Goal: Task Accomplishment & Management: Manage account settings

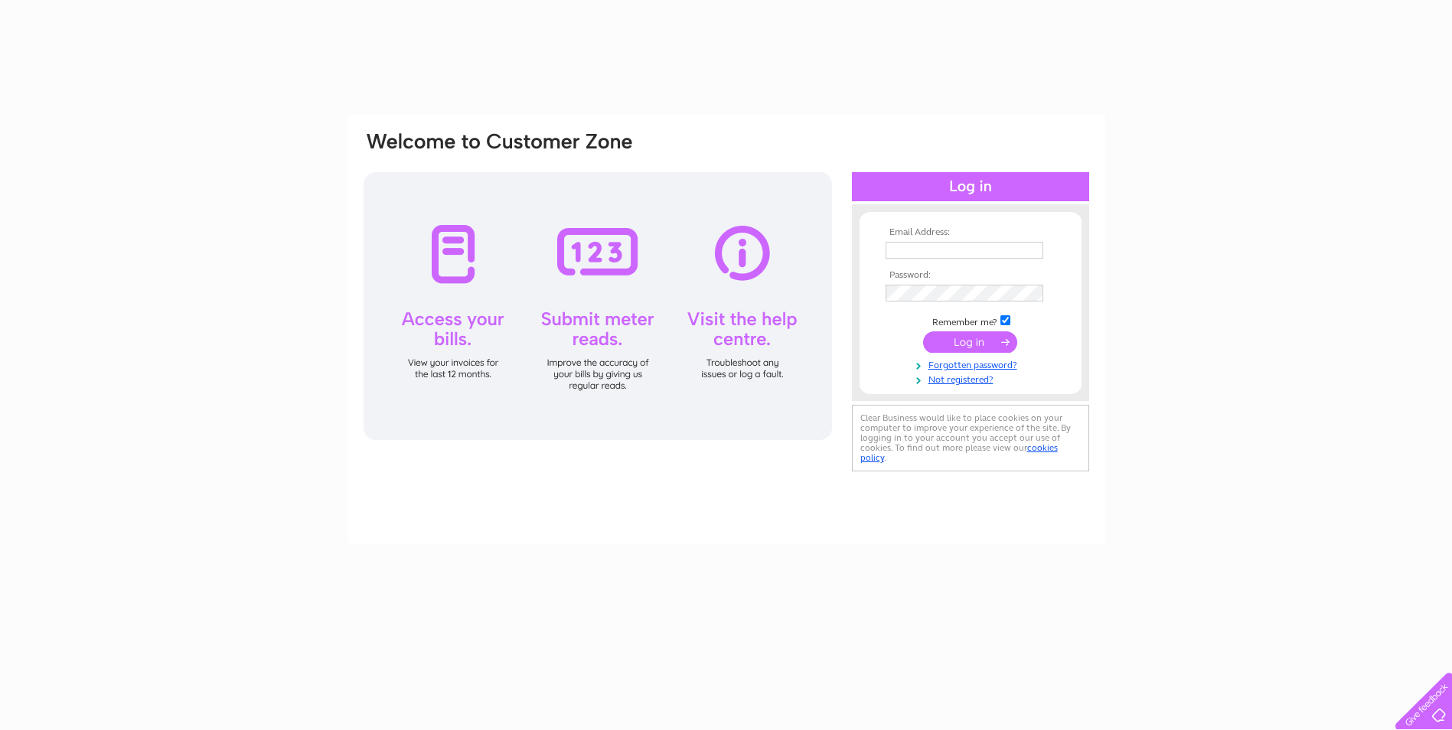
click at [971, 239] on td at bounding box center [971, 250] width 178 height 25
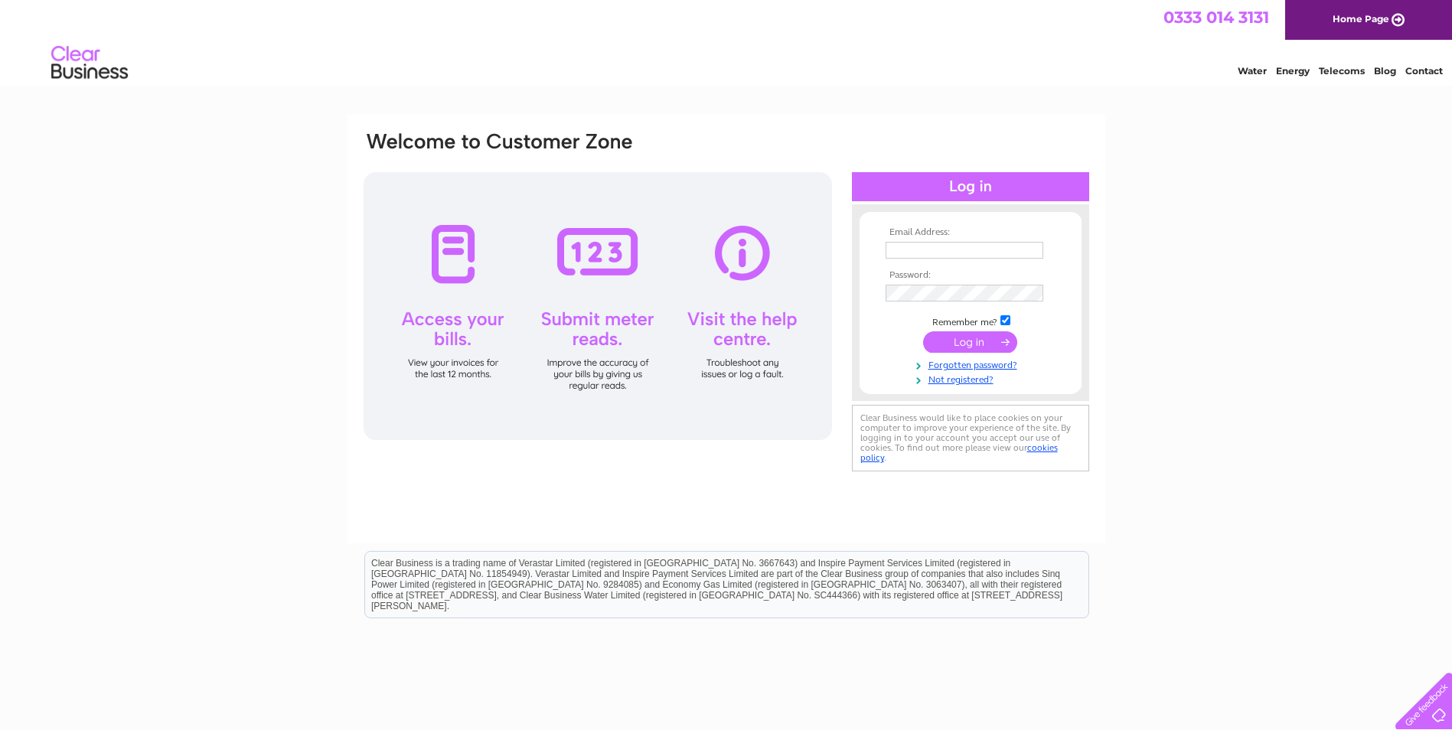
click at [977, 253] on input "text" at bounding box center [965, 250] width 158 height 17
type input "[EMAIL_ADDRESS][DOMAIN_NAME]"
click at [981, 384] on link "Not registered?" at bounding box center [973, 378] width 174 height 15
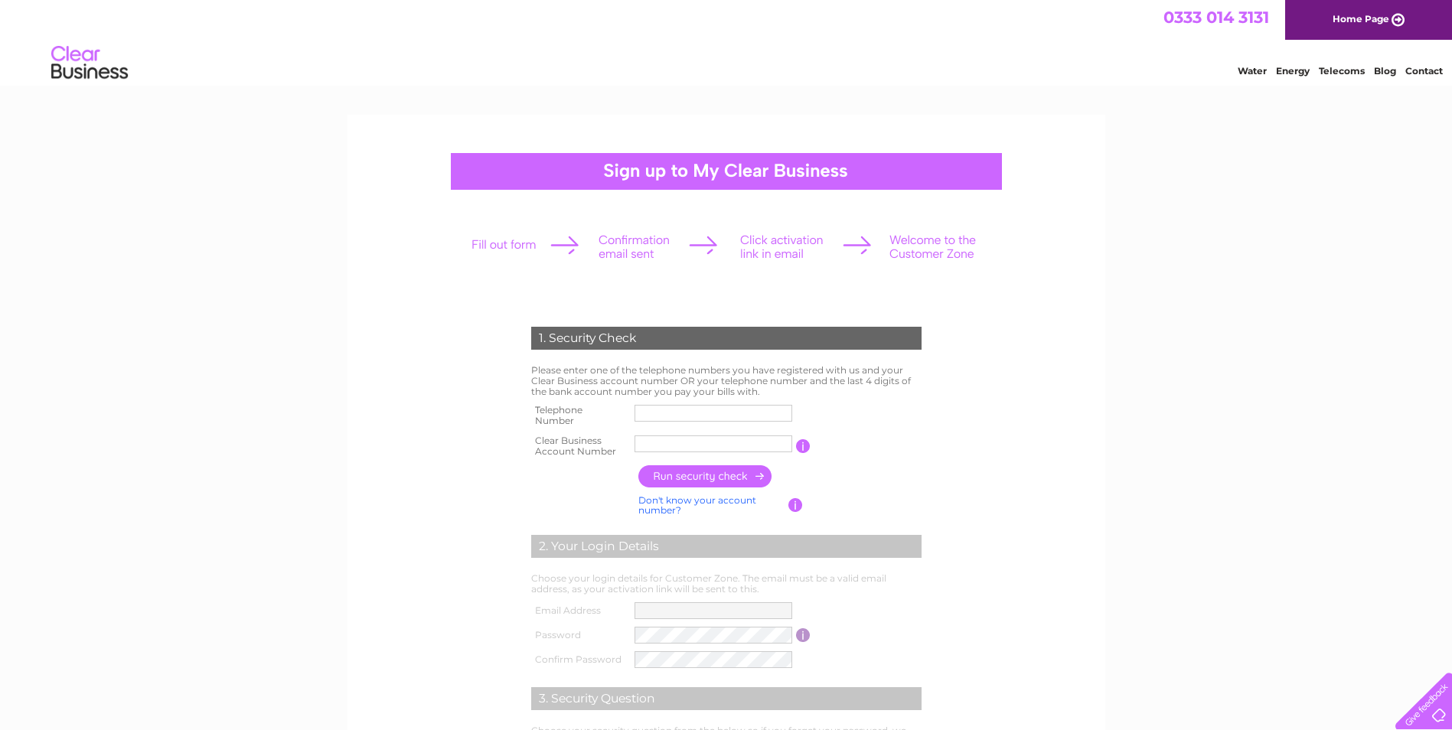
click at [677, 416] on input "text" at bounding box center [714, 413] width 158 height 17
click at [1176, 400] on div "1. Security Check Please enter one of the telephone numbers you have registered…" at bounding box center [726, 630] width 1452 height 1031
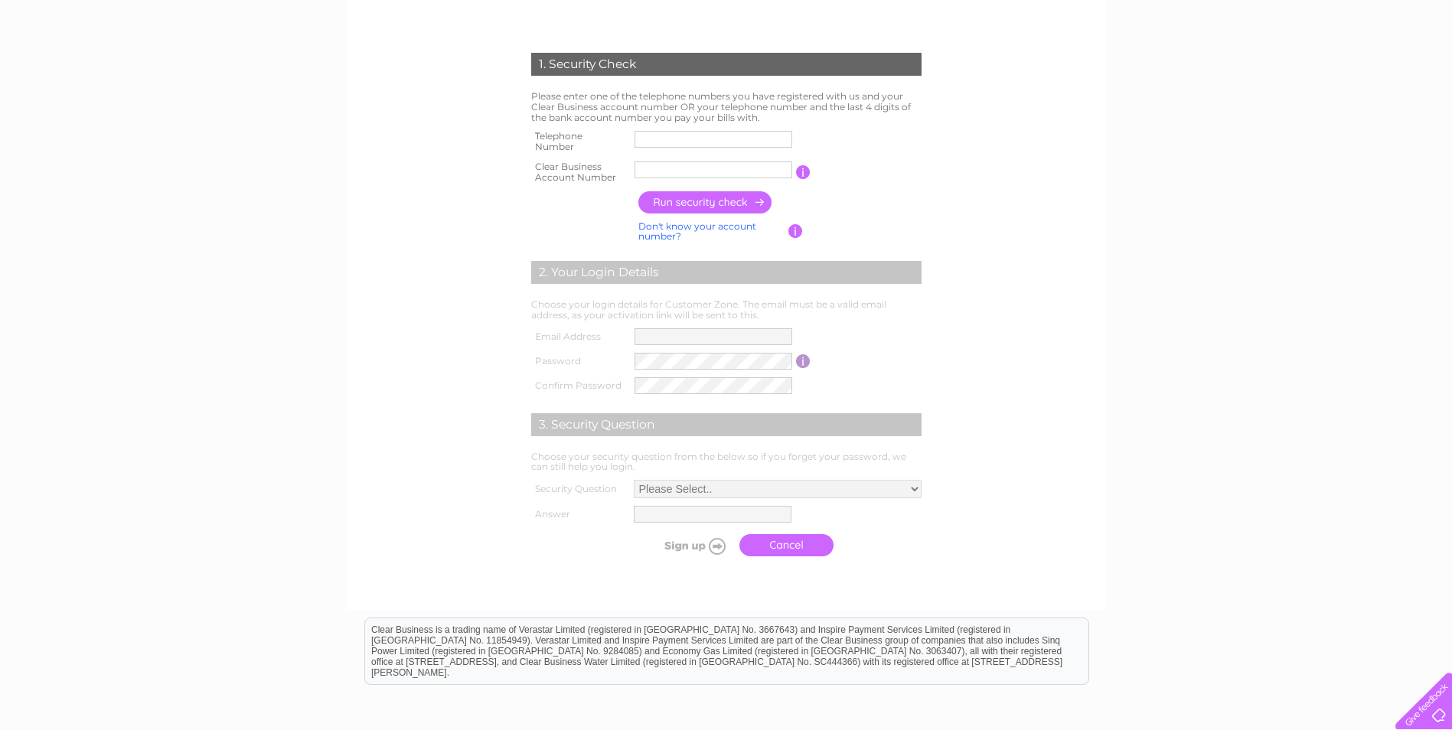
scroll to position [306, 0]
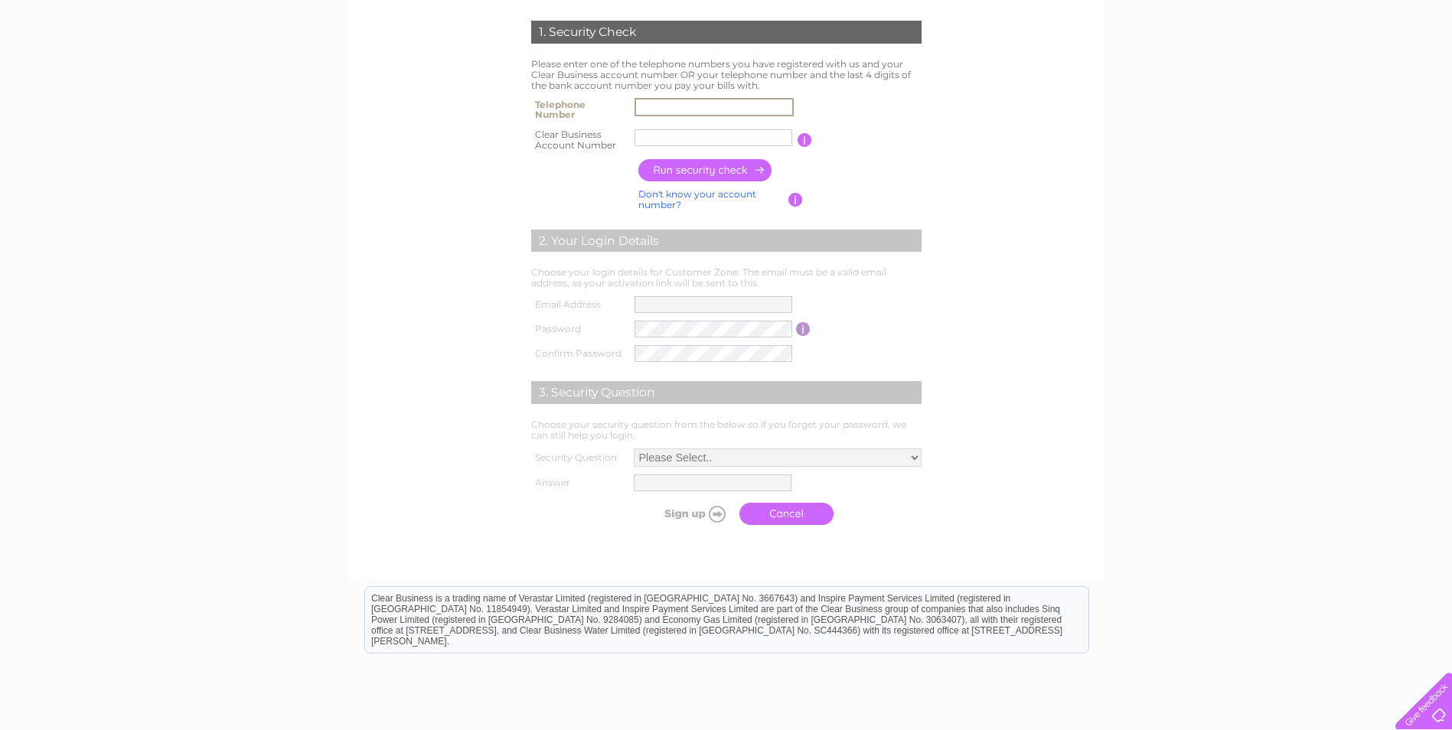
click at [706, 100] on input "text" at bounding box center [714, 107] width 159 height 18
type input "01132306366"
type input "meanwoodh"
drag, startPoint x: 724, startPoint y: 132, endPoint x: 524, endPoint y: 137, distance: 199.1
click at [524, 137] on div "1. Security Check Please enter one of the telephone numbers you have registered…" at bounding box center [726, 269] width 462 height 528
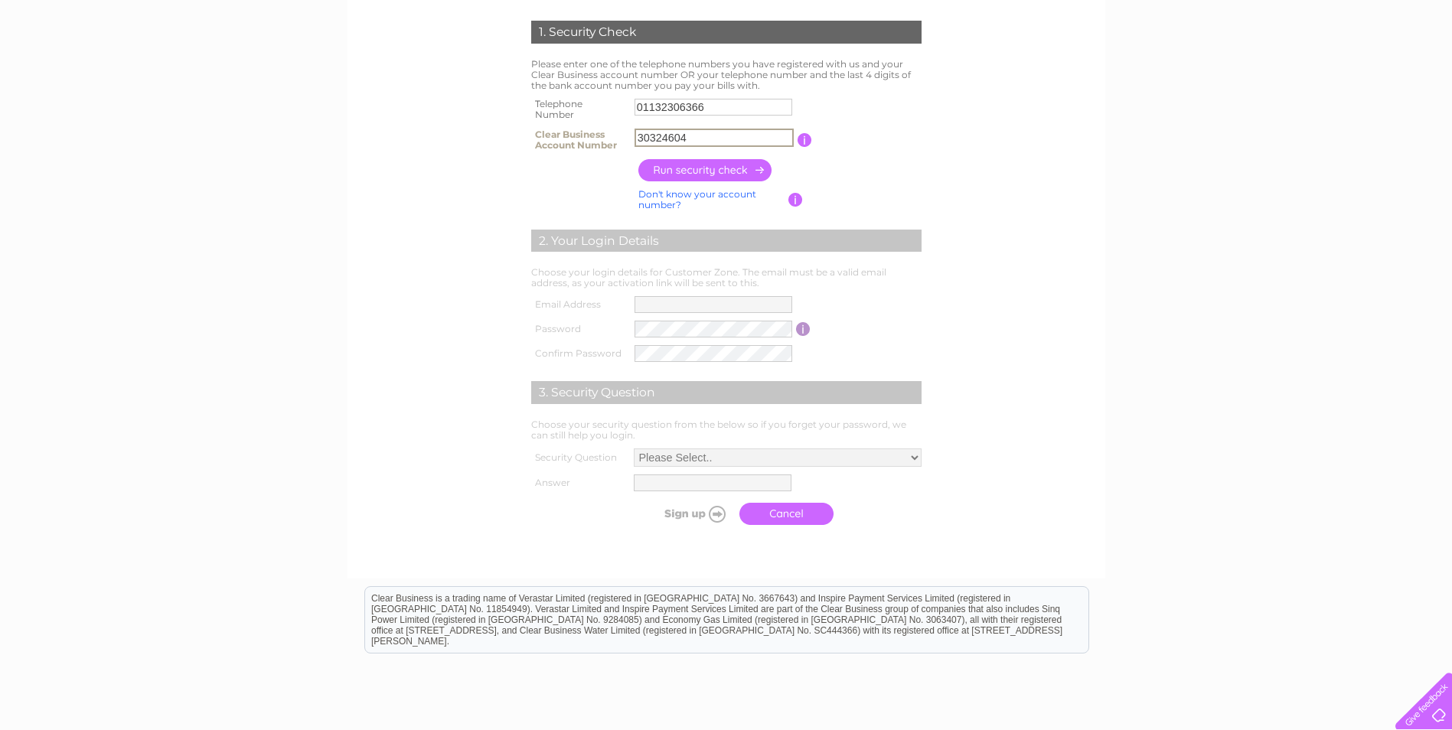
type input "30324604"
click at [687, 164] on input "button" at bounding box center [706, 170] width 135 height 22
type input "**********"
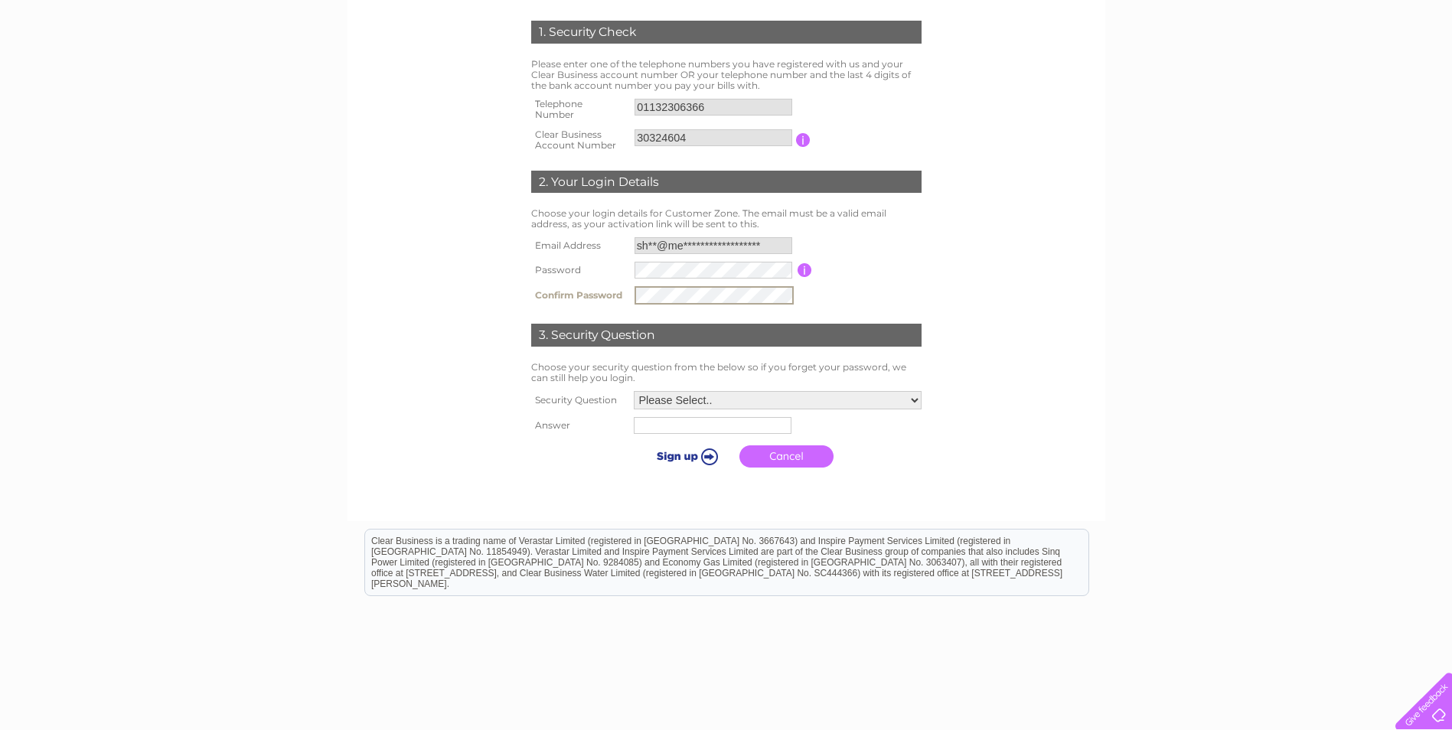
click at [699, 397] on select "Please Select.. In what town or city was your first job? In what town or city d…" at bounding box center [778, 400] width 288 height 18
click at [632, 390] on select "Please Select.. In what town or city was your first job? In what town or city d…" at bounding box center [776, 400] width 289 height 20
click at [717, 427] on input "text" at bounding box center [713, 425] width 159 height 18
click at [742, 394] on select "Please Select.. In what town or city was your first job? In what town or city d…" at bounding box center [778, 399] width 288 height 18
select select "1"
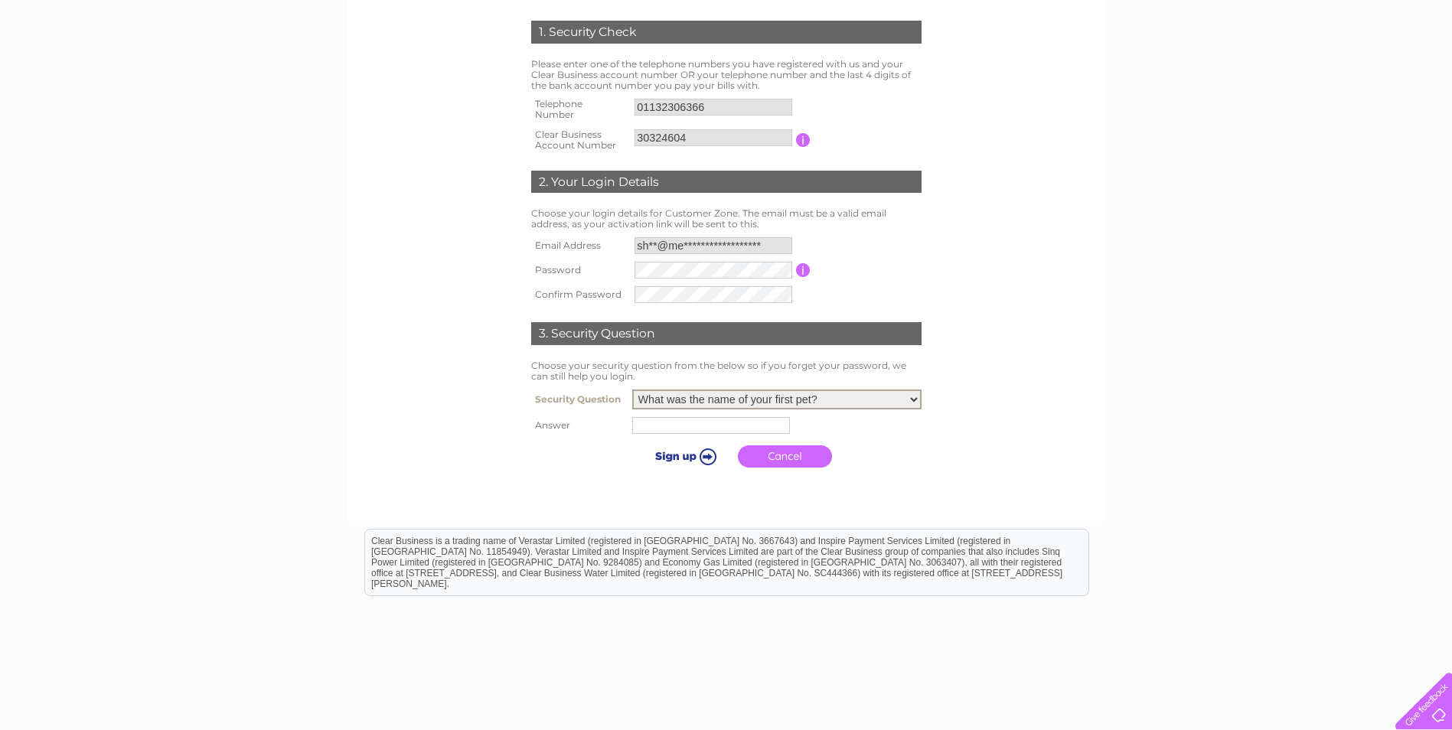
click at [632, 390] on select "Please Select.. In what town or city was your first job? In what town or city d…" at bounding box center [776, 400] width 289 height 20
click at [692, 433] on input "text" at bounding box center [711, 425] width 158 height 17
type input "fobi"
click at [677, 452] on input "submit" at bounding box center [685, 456] width 94 height 21
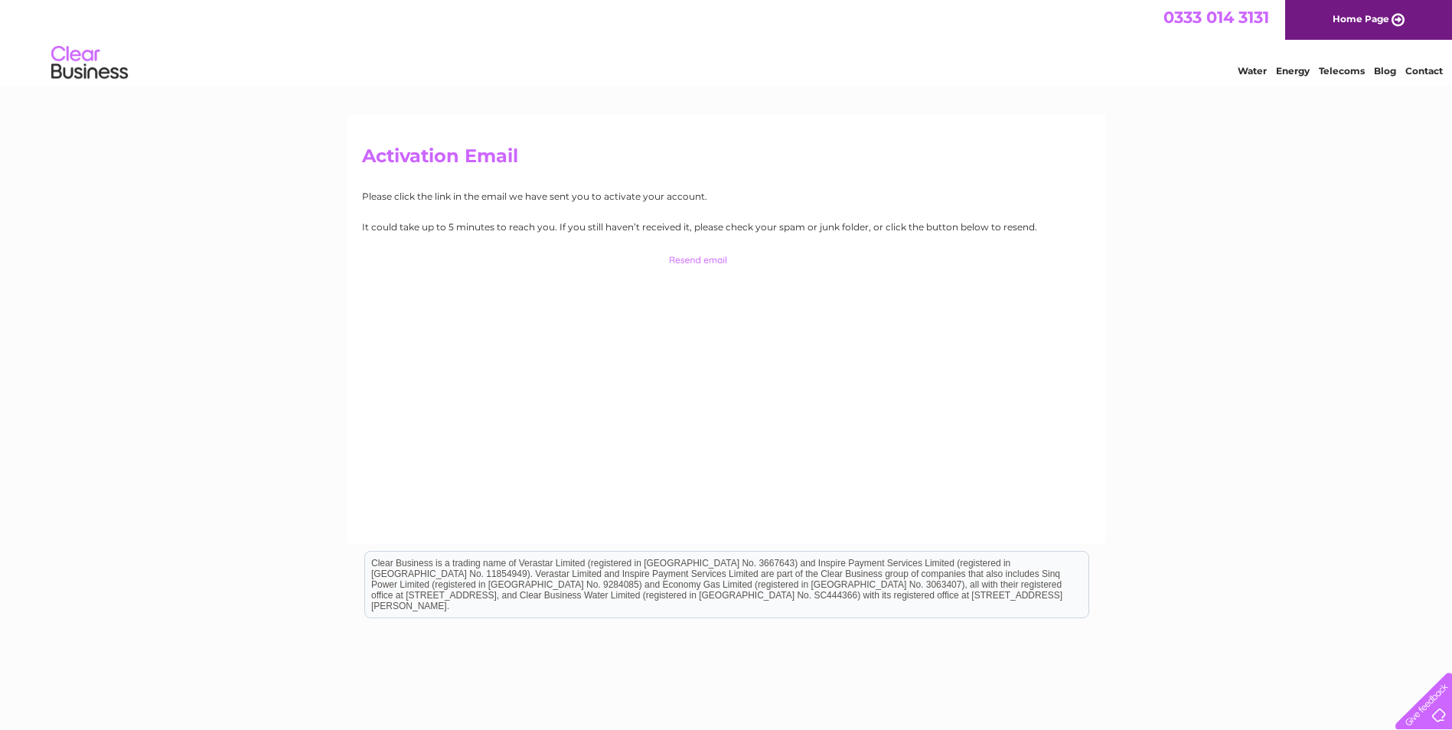
click at [697, 263] on input "button" at bounding box center [726, 260] width 151 height 21
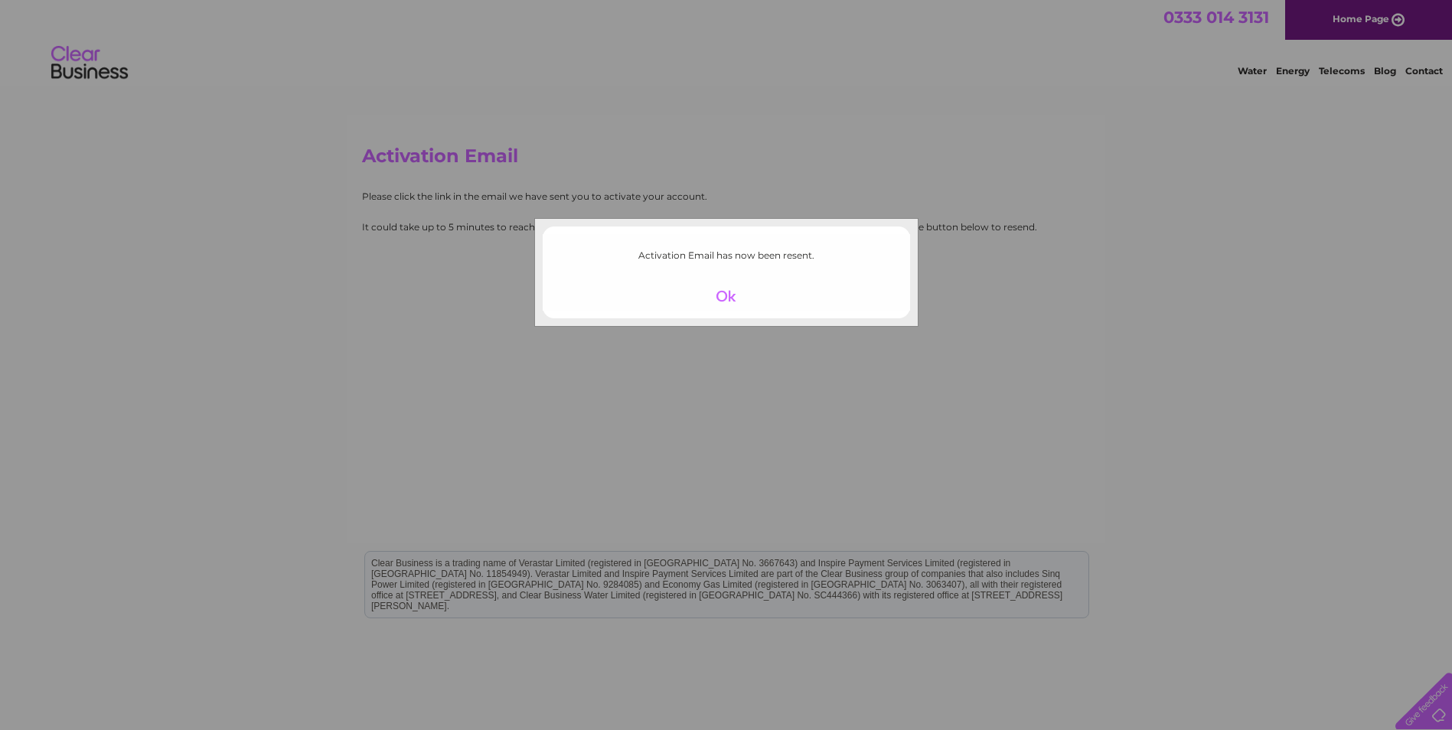
click at [717, 295] on div at bounding box center [726, 296] width 94 height 21
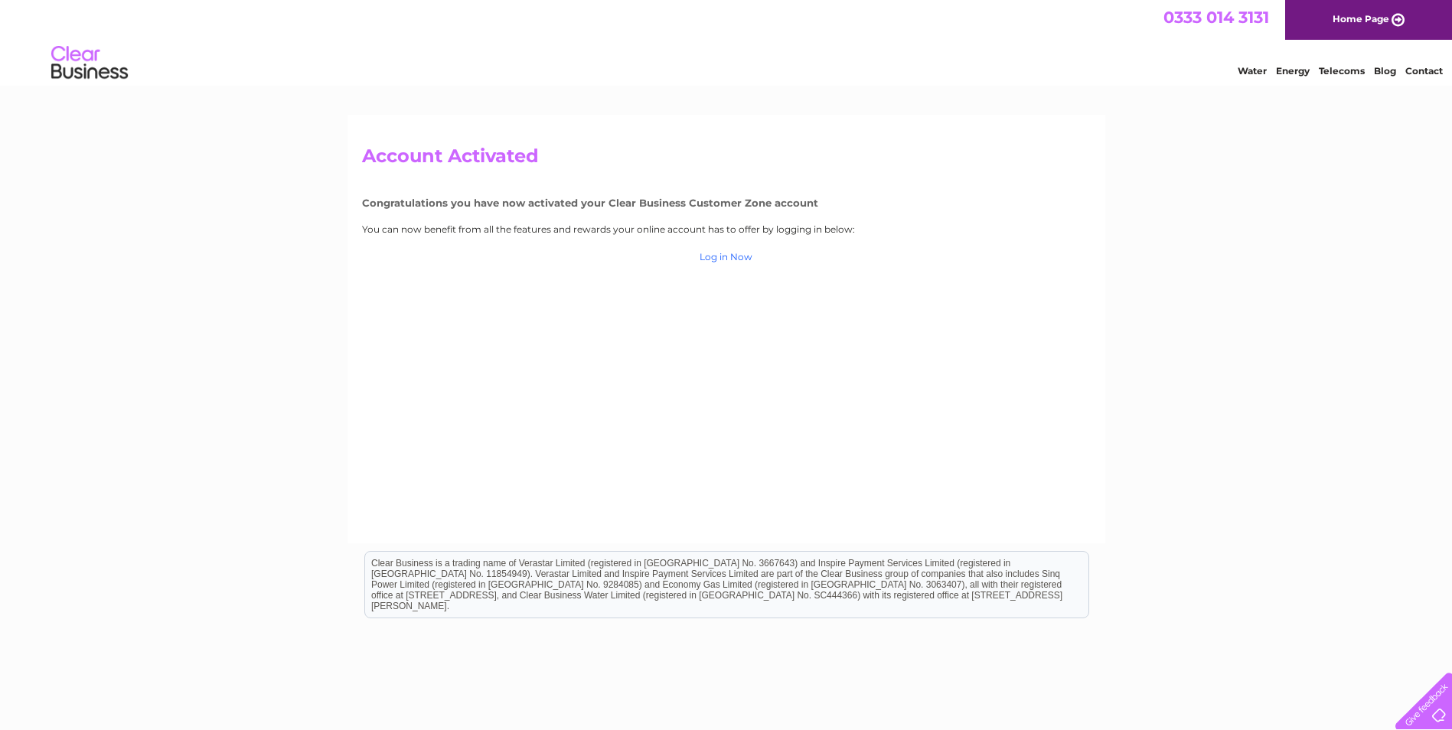
click at [733, 260] on link "Log in Now" at bounding box center [726, 256] width 53 height 11
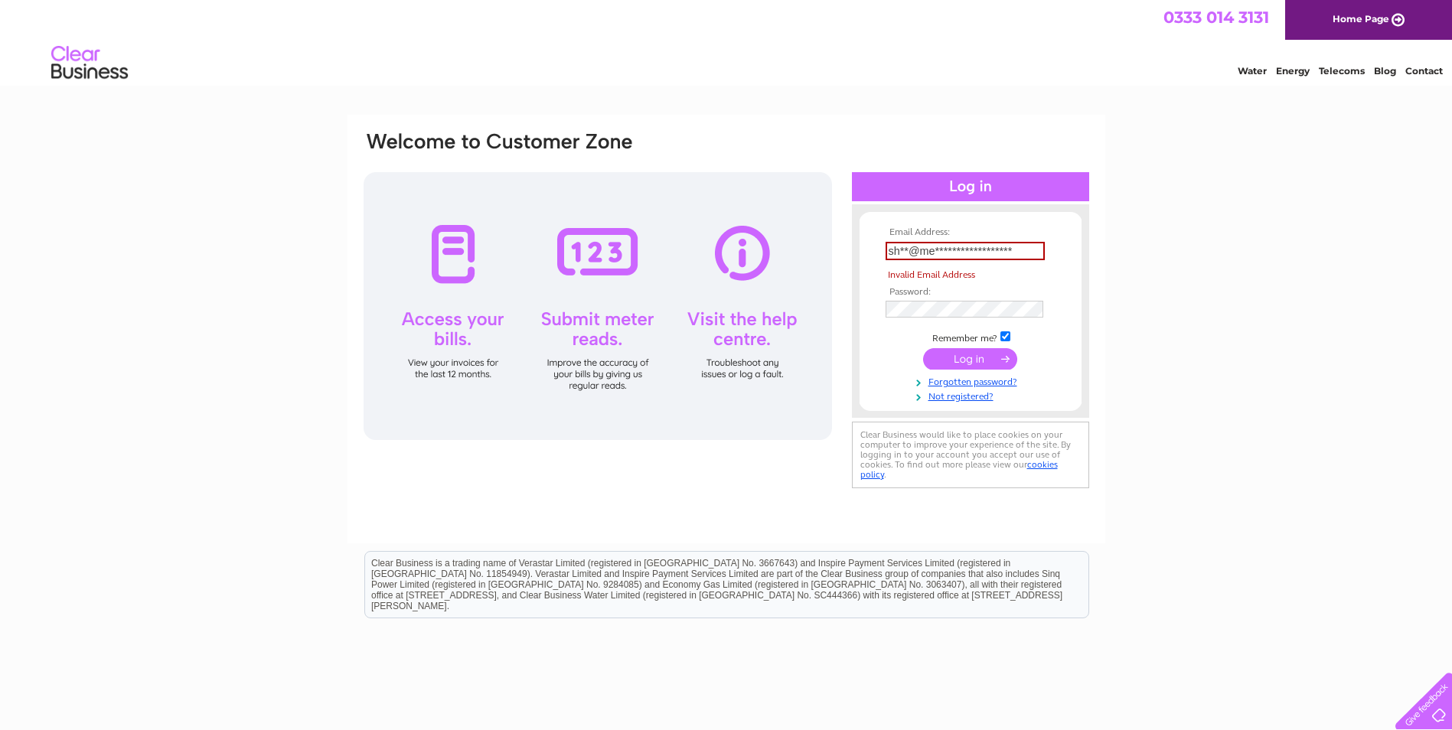
click at [961, 338] on tbody "**********" at bounding box center [971, 314] width 178 height 175
click at [969, 365] on input "submit" at bounding box center [970, 358] width 94 height 21
click at [909, 252] on input "**********" at bounding box center [965, 251] width 159 height 18
drag, startPoint x: 890, startPoint y: 252, endPoint x: 1079, endPoint y: 253, distance: 188.4
click at [1079, 253] on form "**********" at bounding box center [971, 314] width 222 height 175
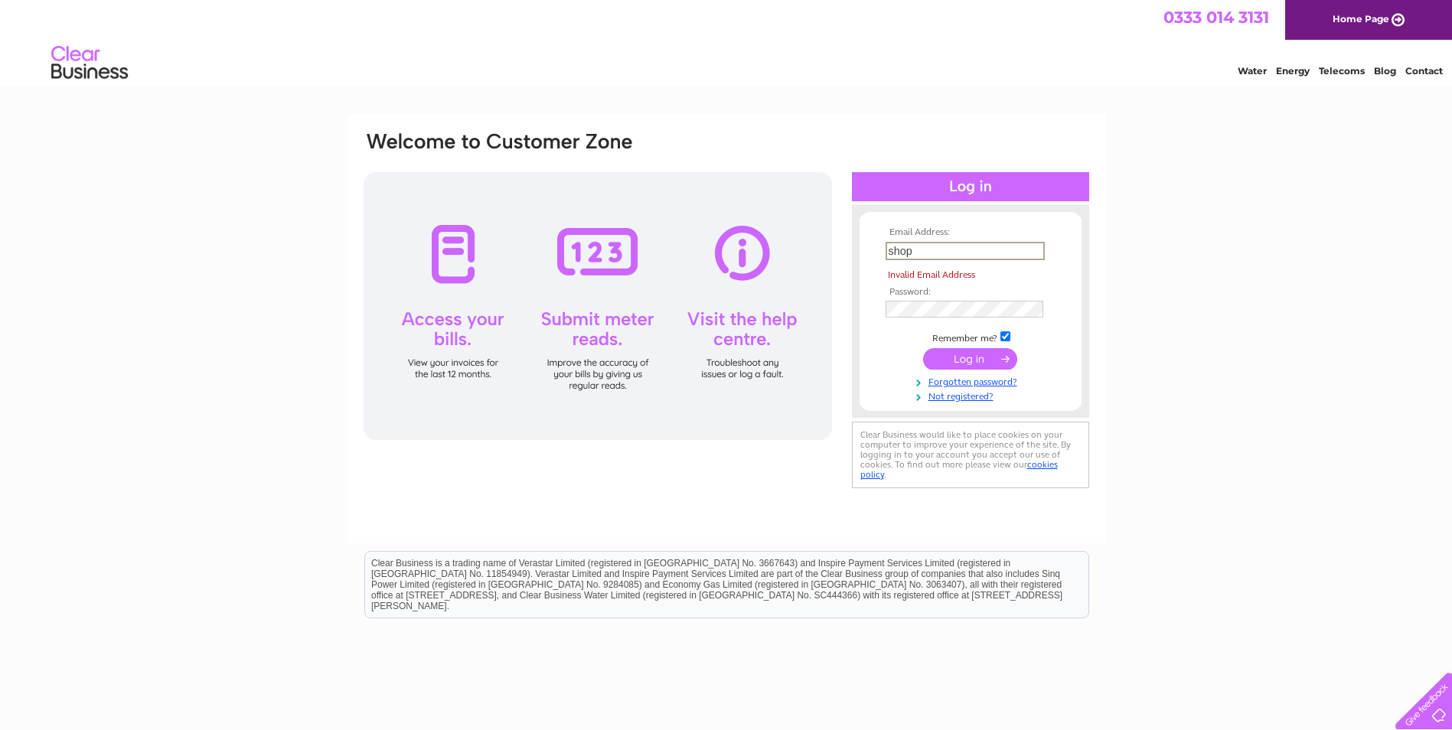
type input "shop@meanwoodhardware.com"
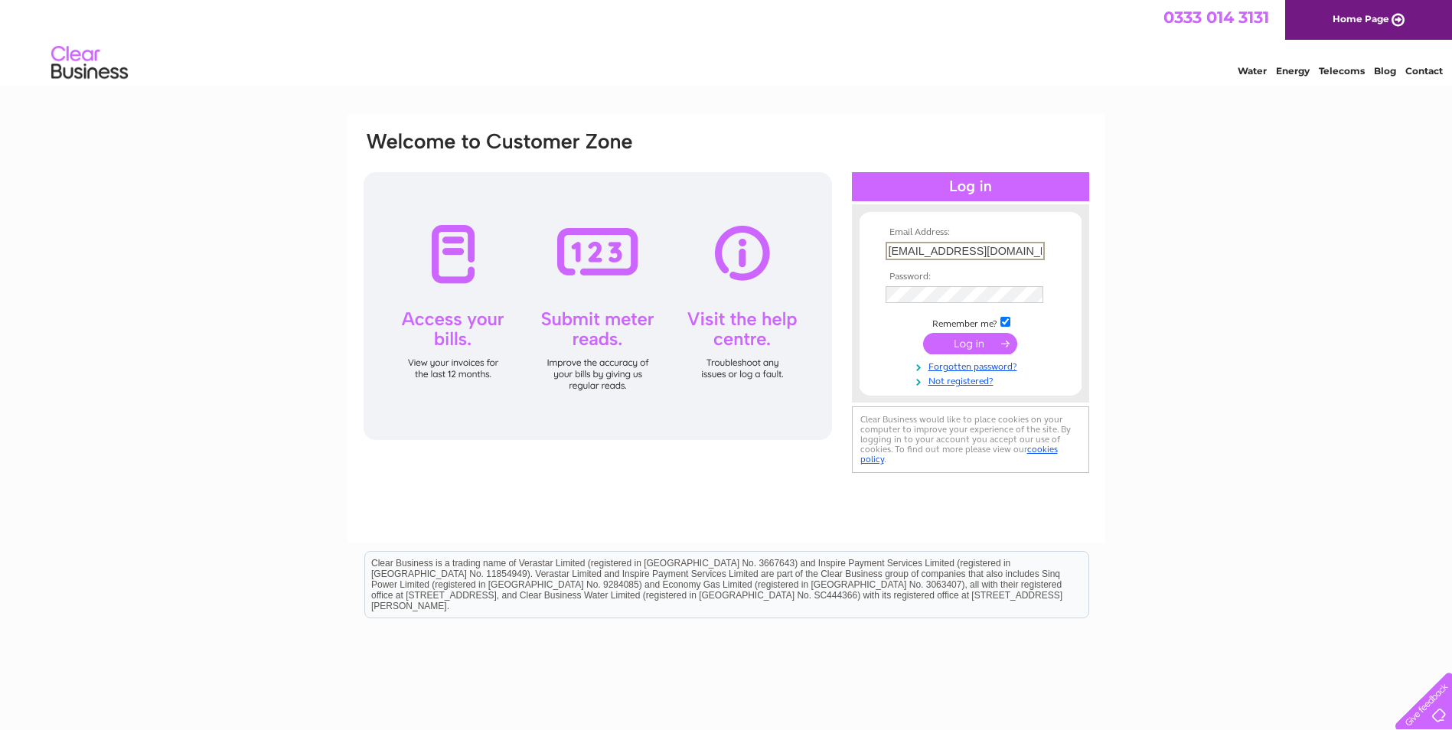
click at [952, 345] on input "submit" at bounding box center [970, 343] width 94 height 21
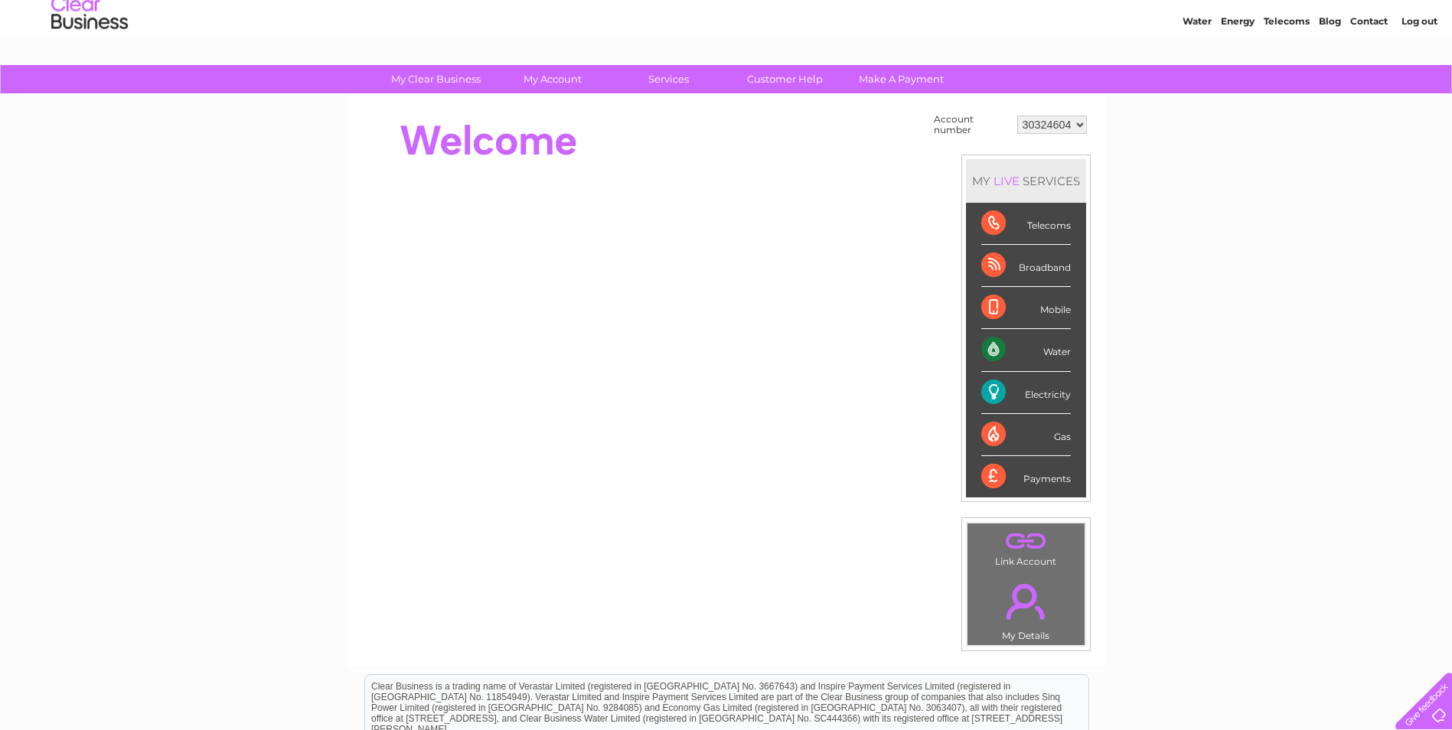
scroll to position [77, 0]
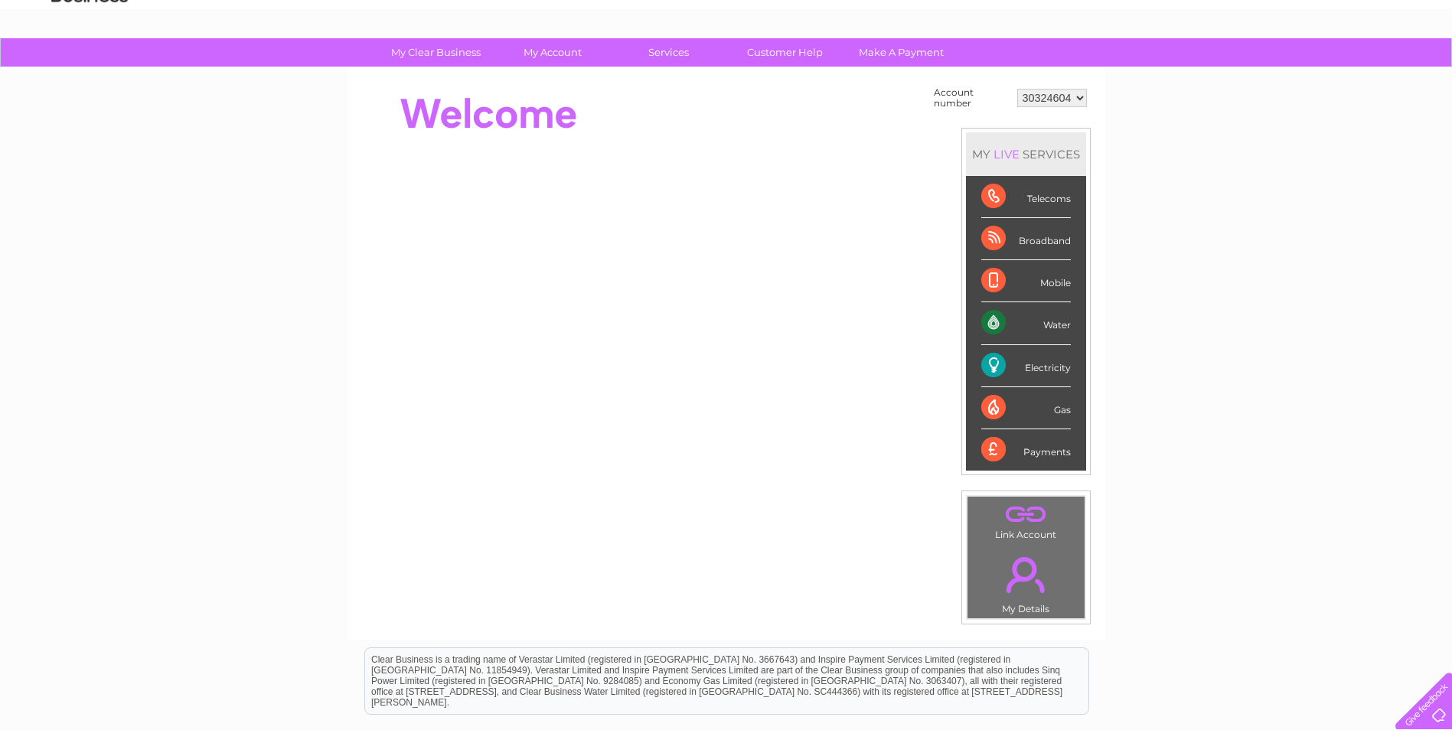
click at [1044, 327] on div "Water" at bounding box center [1027, 323] width 90 height 42
drag, startPoint x: 1044, startPoint y: 327, endPoint x: 995, endPoint y: 323, distance: 49.1
click at [995, 323] on div "Water" at bounding box center [1027, 323] width 90 height 42
click at [1002, 368] on div "Electricity" at bounding box center [1027, 366] width 90 height 42
drag, startPoint x: 1037, startPoint y: 427, endPoint x: 1027, endPoint y: 438, distance: 15.2
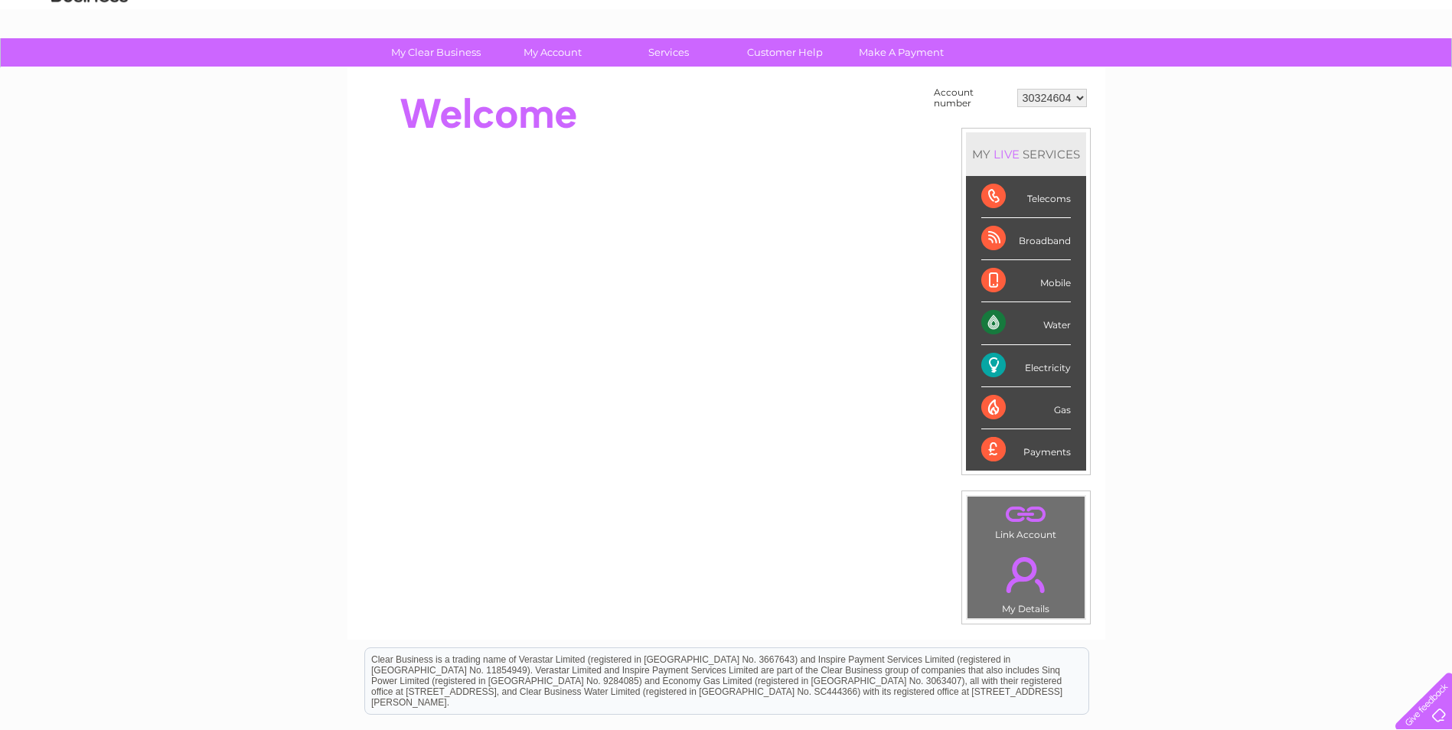
click at [1037, 425] on div "Gas" at bounding box center [1027, 408] width 90 height 42
click at [991, 450] on div "Payments" at bounding box center [1027, 450] width 90 height 41
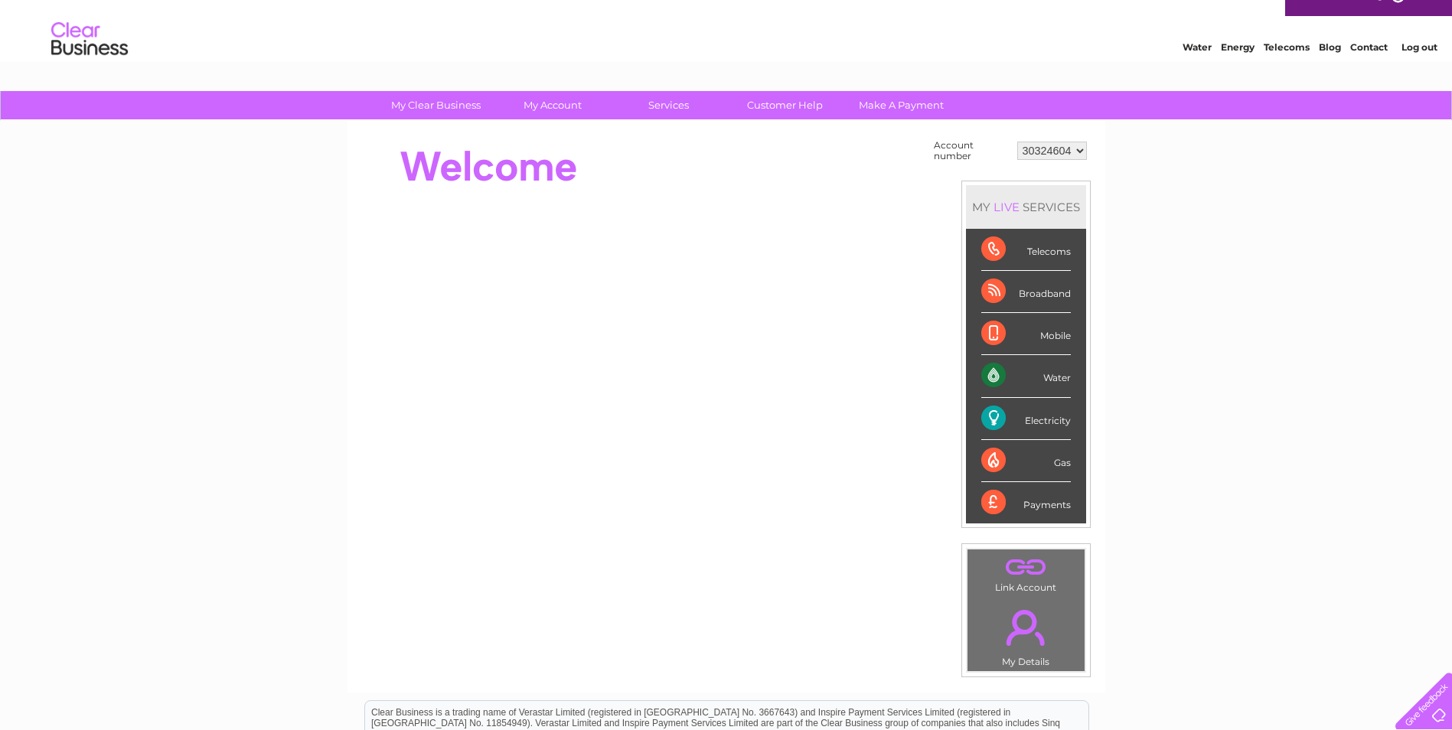
scroll to position [0, 0]
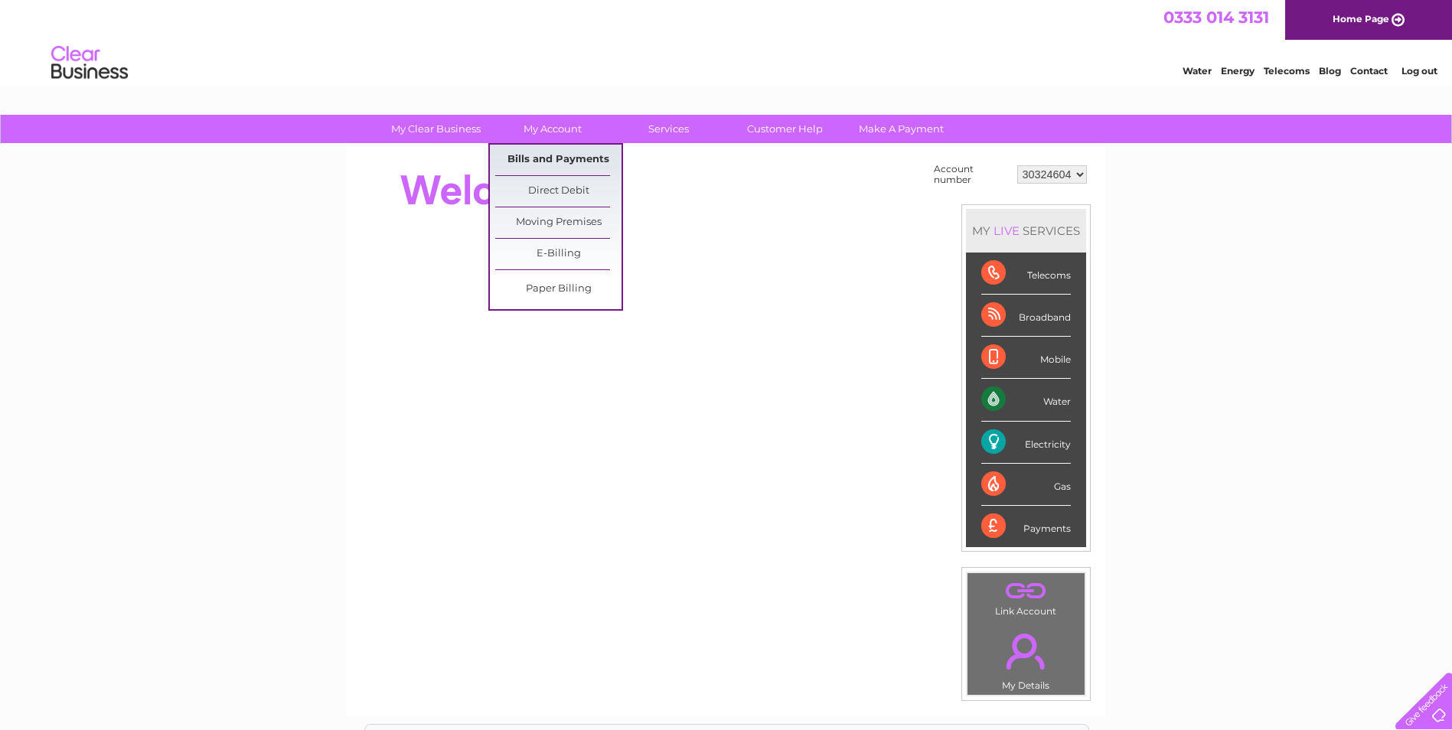
click at [569, 160] on link "Bills and Payments" at bounding box center [558, 160] width 126 height 31
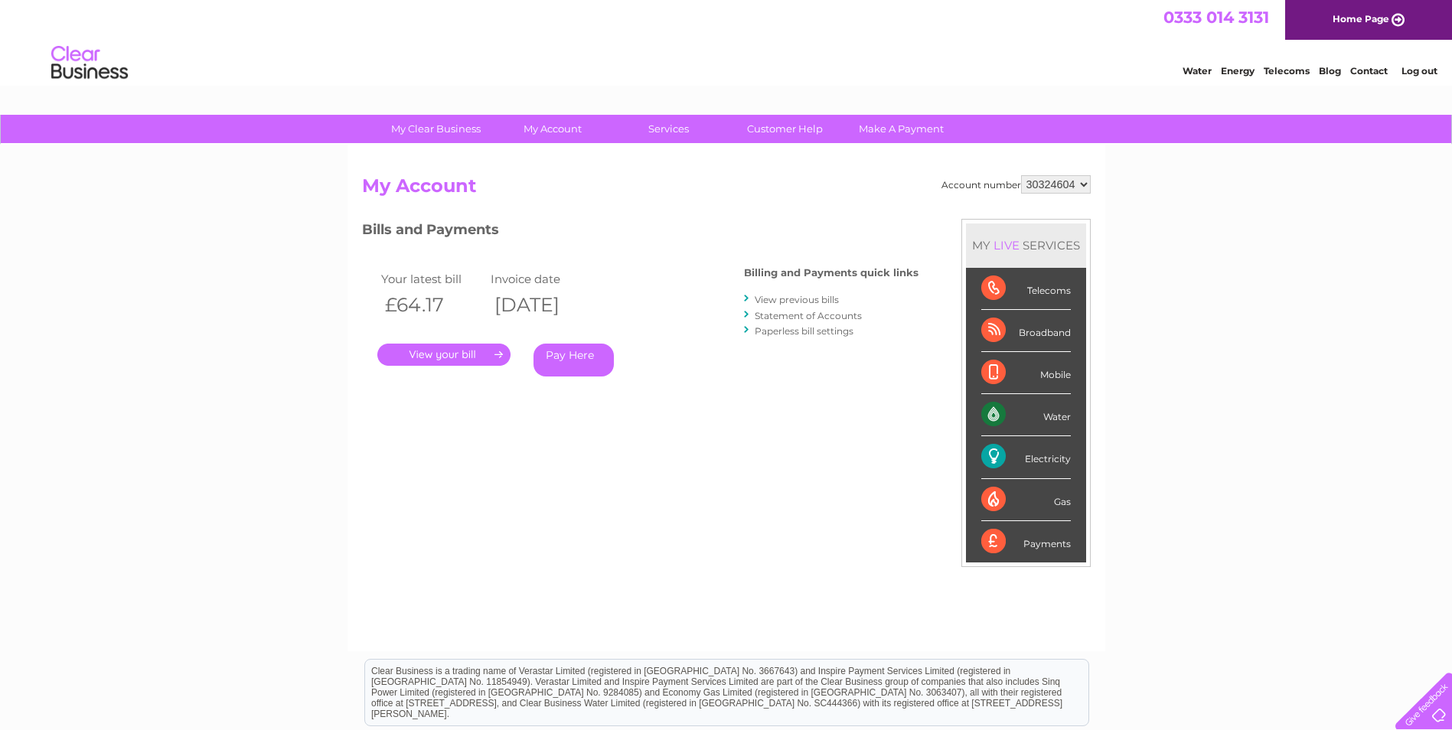
click at [449, 357] on link "." at bounding box center [443, 355] width 133 height 22
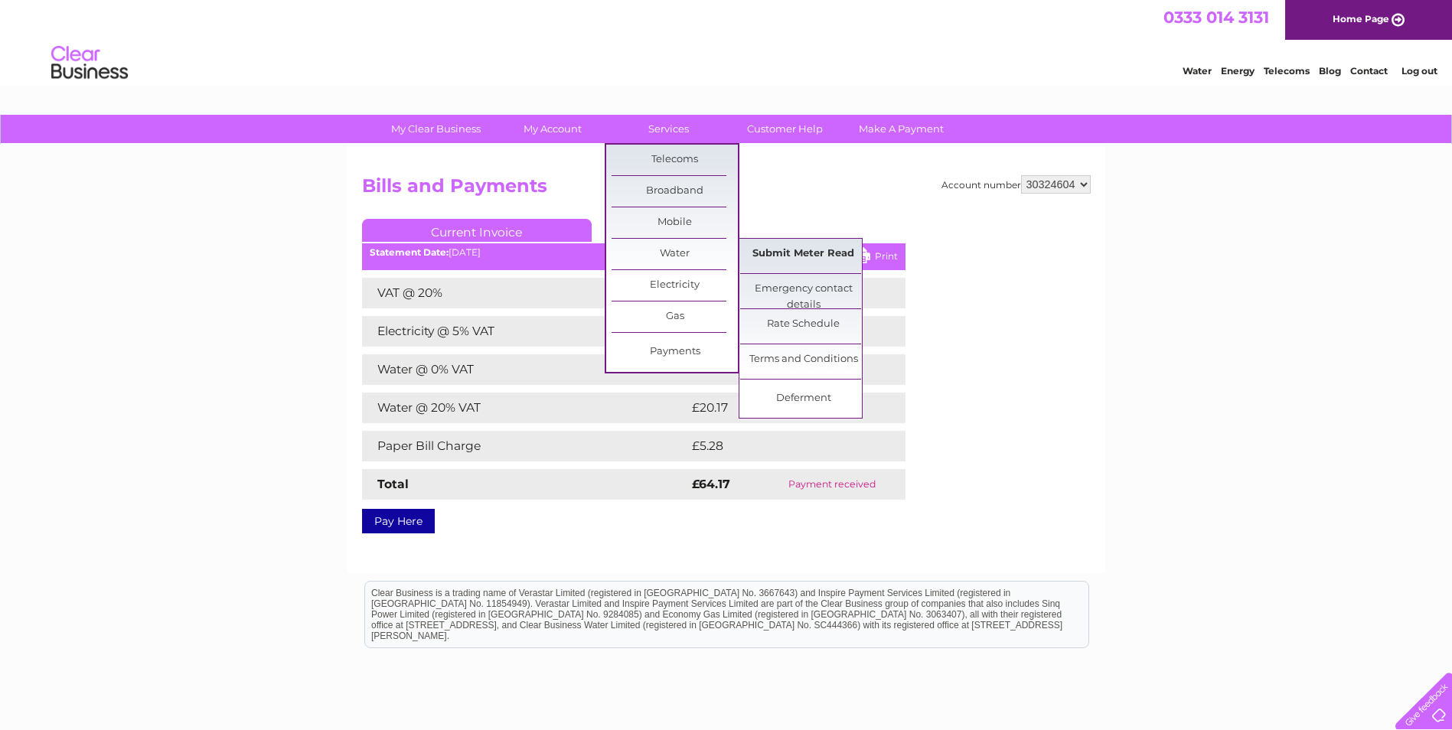
click at [819, 255] on link "Submit Meter Read" at bounding box center [803, 254] width 126 height 31
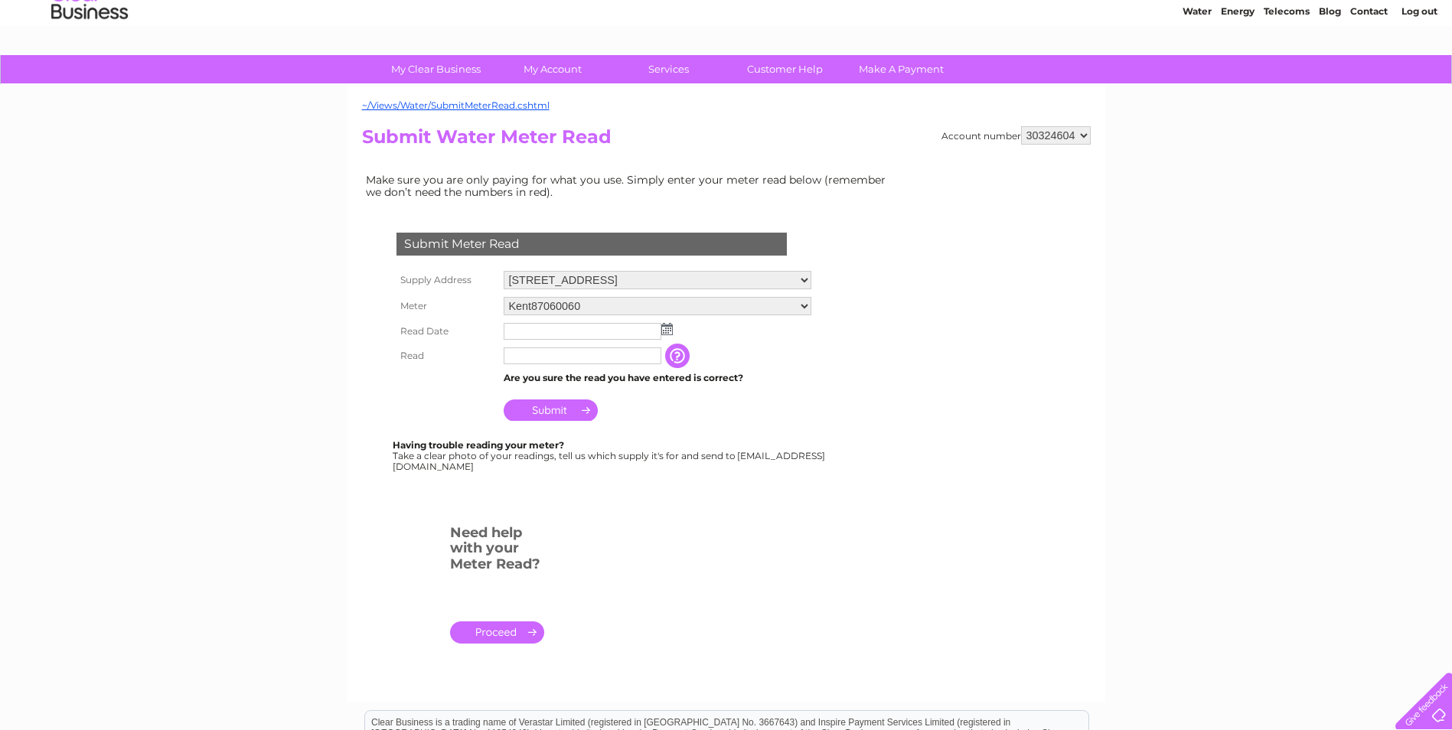
scroll to position [77, 0]
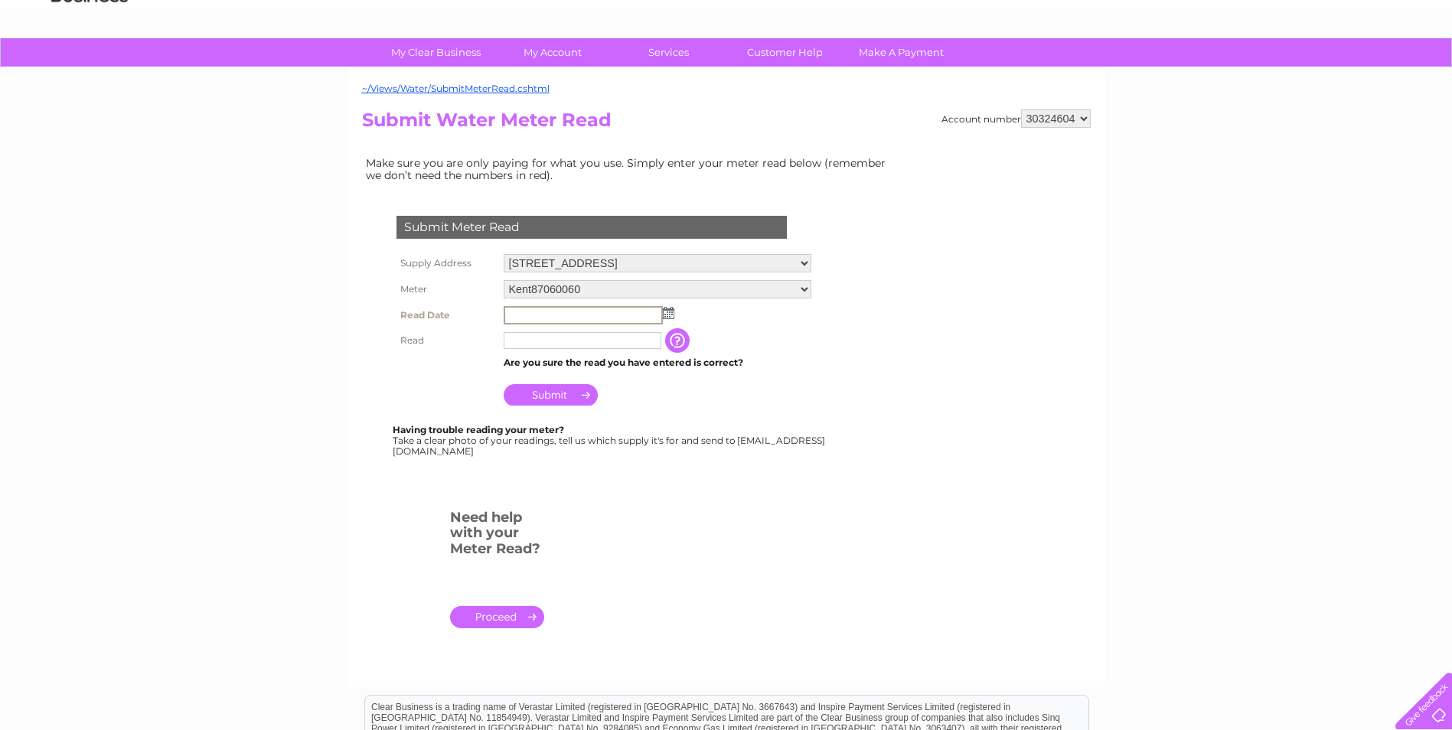
click at [594, 313] on input "text" at bounding box center [583, 315] width 159 height 18
click at [601, 286] on select "Kent87060060 SchlumbergerAquadInline(SAI)01211135 SchlumbergerManifAquad([PERSO…" at bounding box center [658, 289] width 308 height 18
select select "431974"
click at [504, 280] on select "Kent87060060 SchlumbergerAquadInline(SAI)01211135 SchlumbergerManifAquad([PERSO…" at bounding box center [658, 290] width 309 height 20
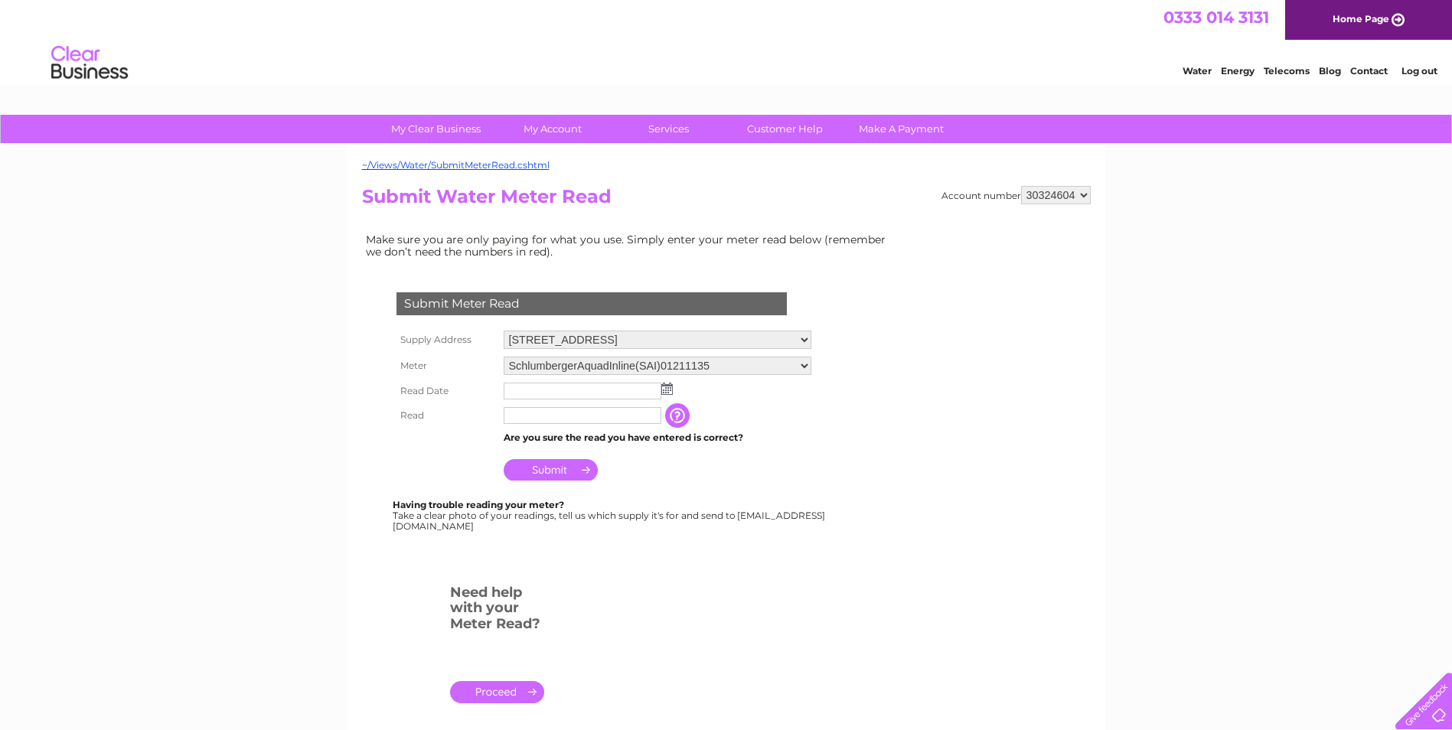
click at [716, 364] on select "Kent87060060 SchlumbergerAquadInline(SAI)01211135 SchlumbergerManifAquad(SAM)09…" at bounding box center [658, 366] width 308 height 18
click at [290, 395] on div "My Clear Business Login Details My Details My Preferences Link Account My Accou…" at bounding box center [726, 570] width 1452 height 910
click at [590, 371] on select "Kent87060060 SchlumbergerAquadInline(SAI)01211135 SchlumbergerManifAquad(SAM)09…" at bounding box center [658, 367] width 309 height 20
click at [504, 357] on select "Kent87060060 SchlumbergerAquadInline(SAI)01211135 SchlumbergerManifAquad(SAM)09…" at bounding box center [658, 367] width 309 height 20
click at [695, 366] on select "Kent87060060 SchlumbergerAquadInline(SAI)01211135 SchlumbergerManifAquad(SAM)09…" at bounding box center [658, 367] width 309 height 20
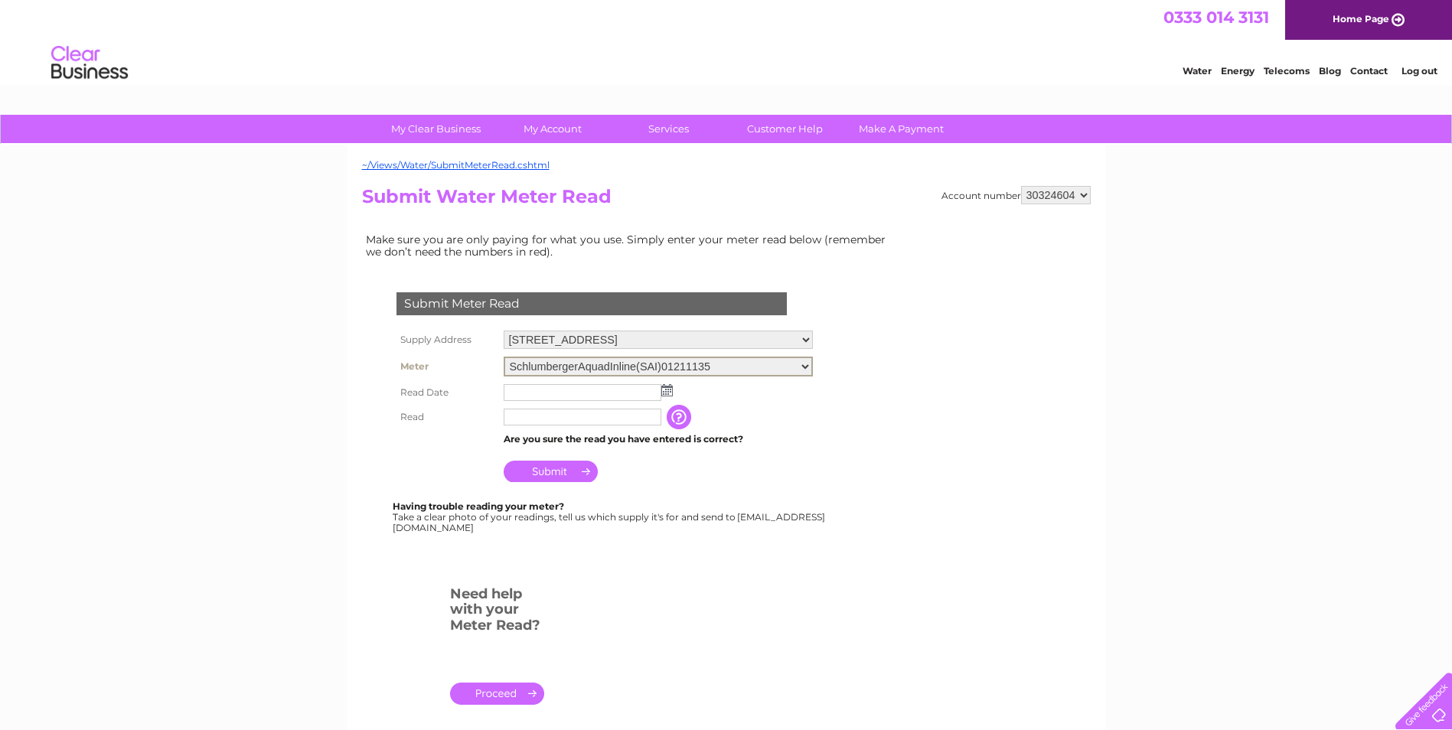
click at [504, 357] on select "Kent87060060 SchlumbergerAquadInline(SAI)01211135 SchlumbergerManifAquad(SAM)09…" at bounding box center [658, 367] width 309 height 20
click at [577, 393] on input "text" at bounding box center [583, 392] width 158 height 17
click at [670, 391] on img at bounding box center [668, 390] width 11 height 12
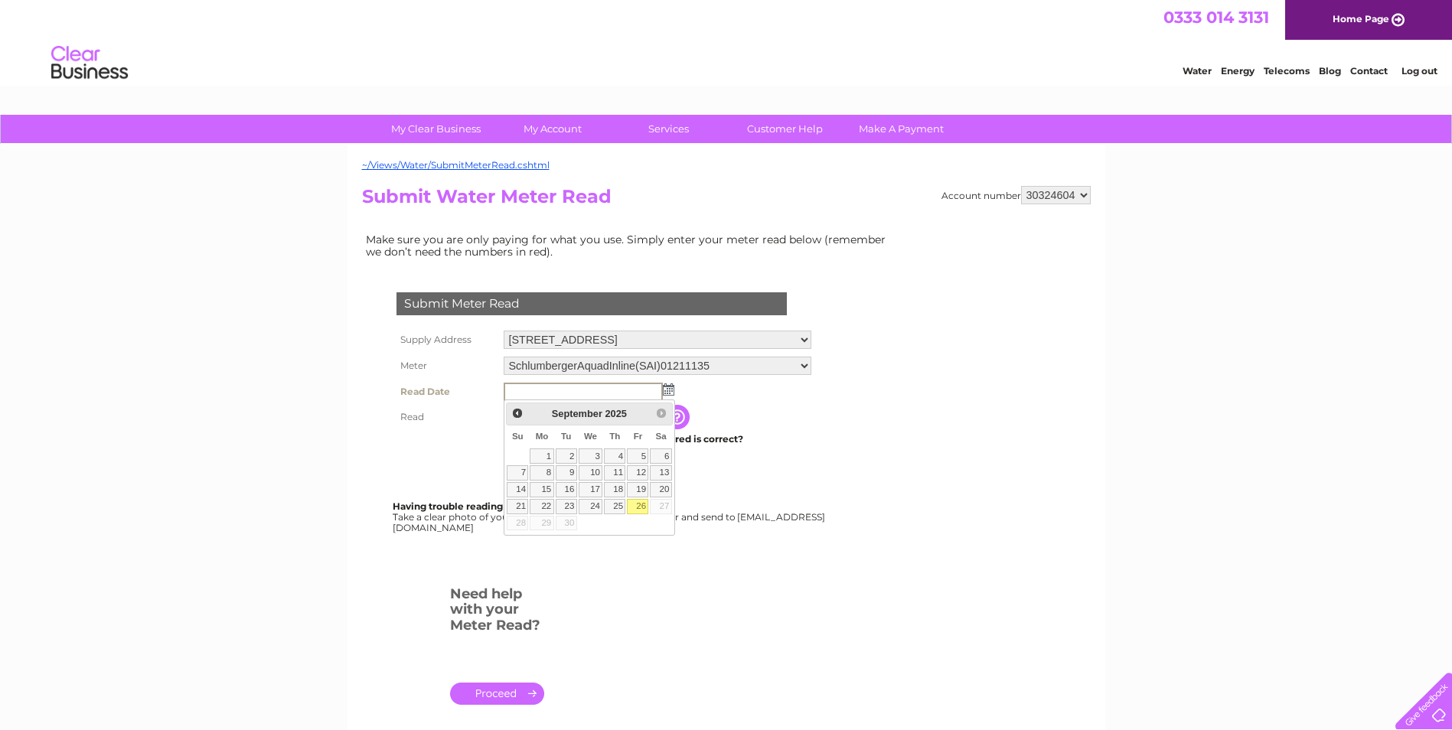
click at [639, 507] on link "26" at bounding box center [637, 506] width 21 height 15
type input "2025/09/26"
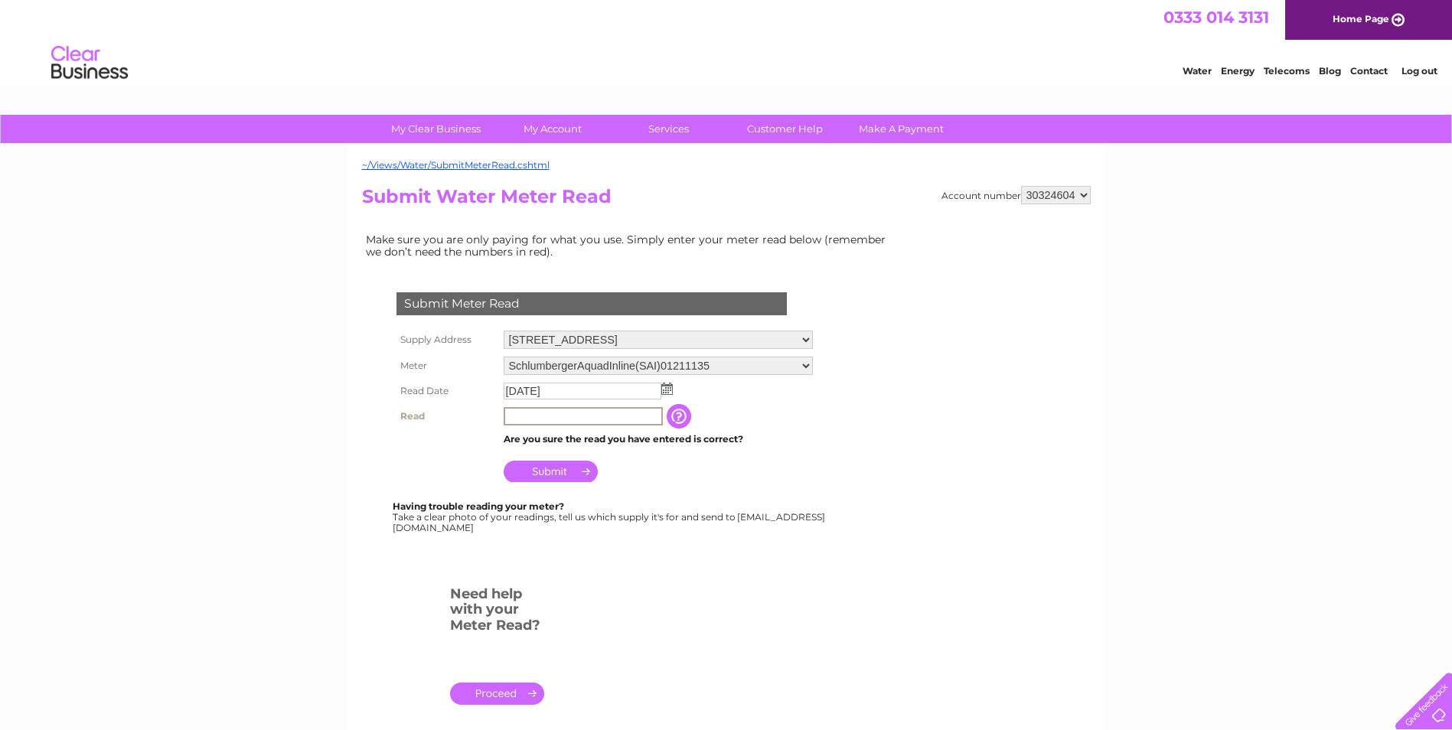
click at [563, 417] on input "text" at bounding box center [583, 416] width 159 height 18
click at [681, 417] on input "button" at bounding box center [679, 415] width 28 height 25
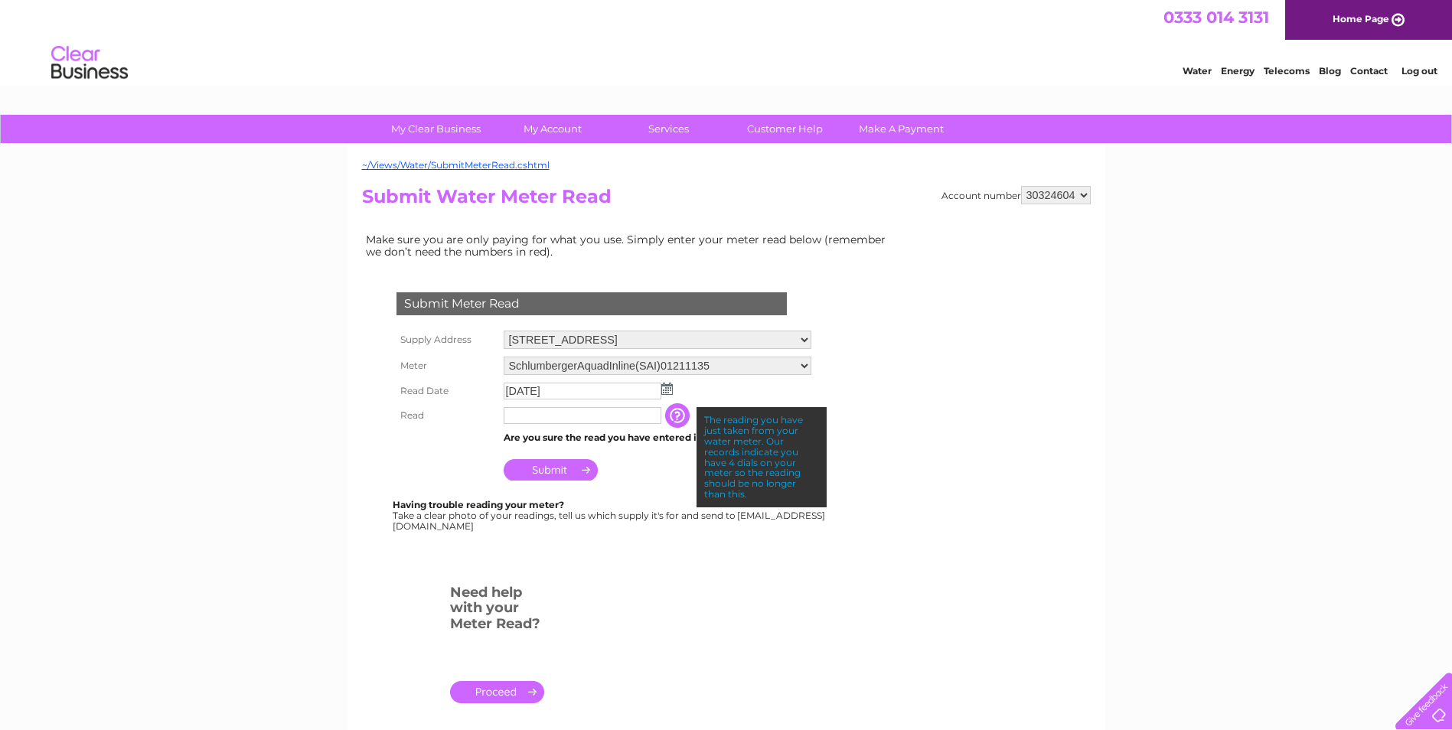
click at [522, 417] on input "text" at bounding box center [583, 415] width 158 height 17
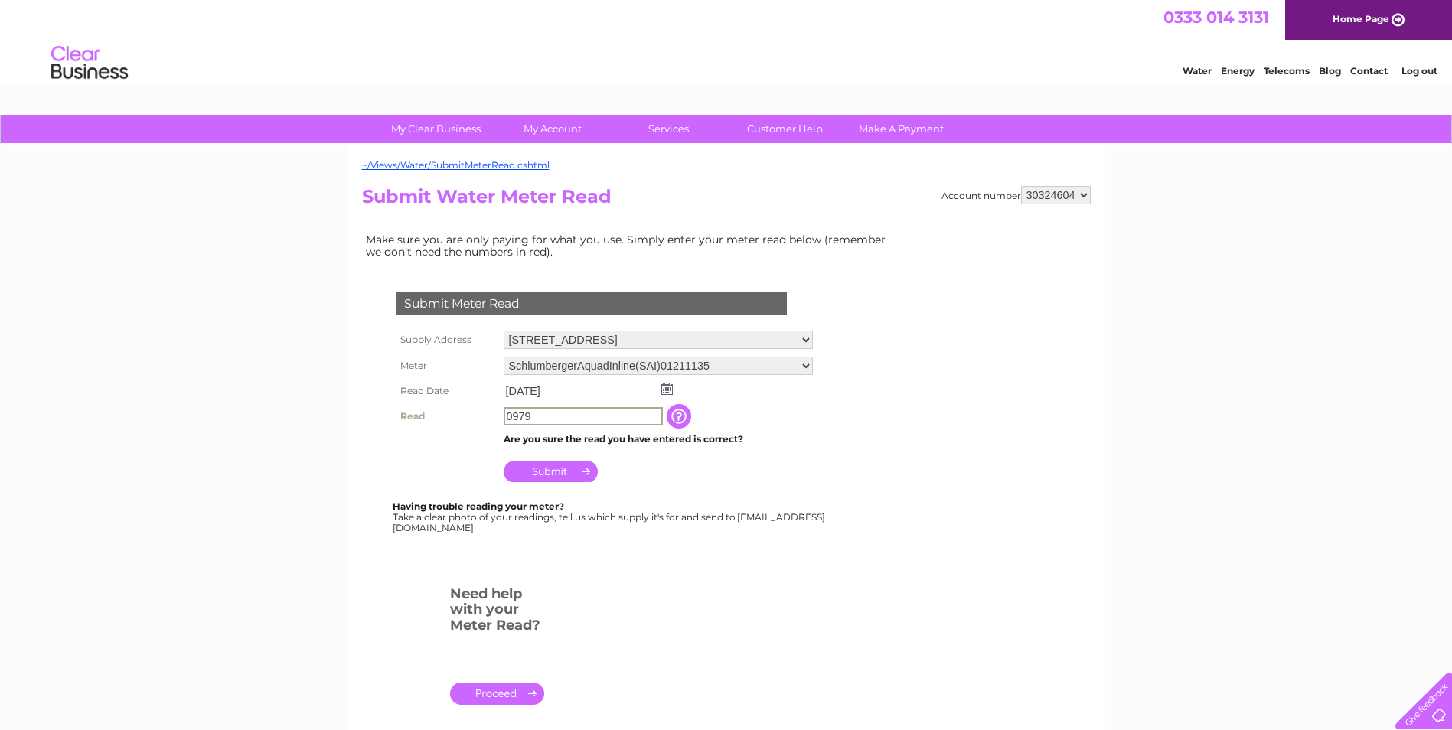
type input "0979"
click at [547, 473] on input "Submit" at bounding box center [551, 469] width 94 height 21
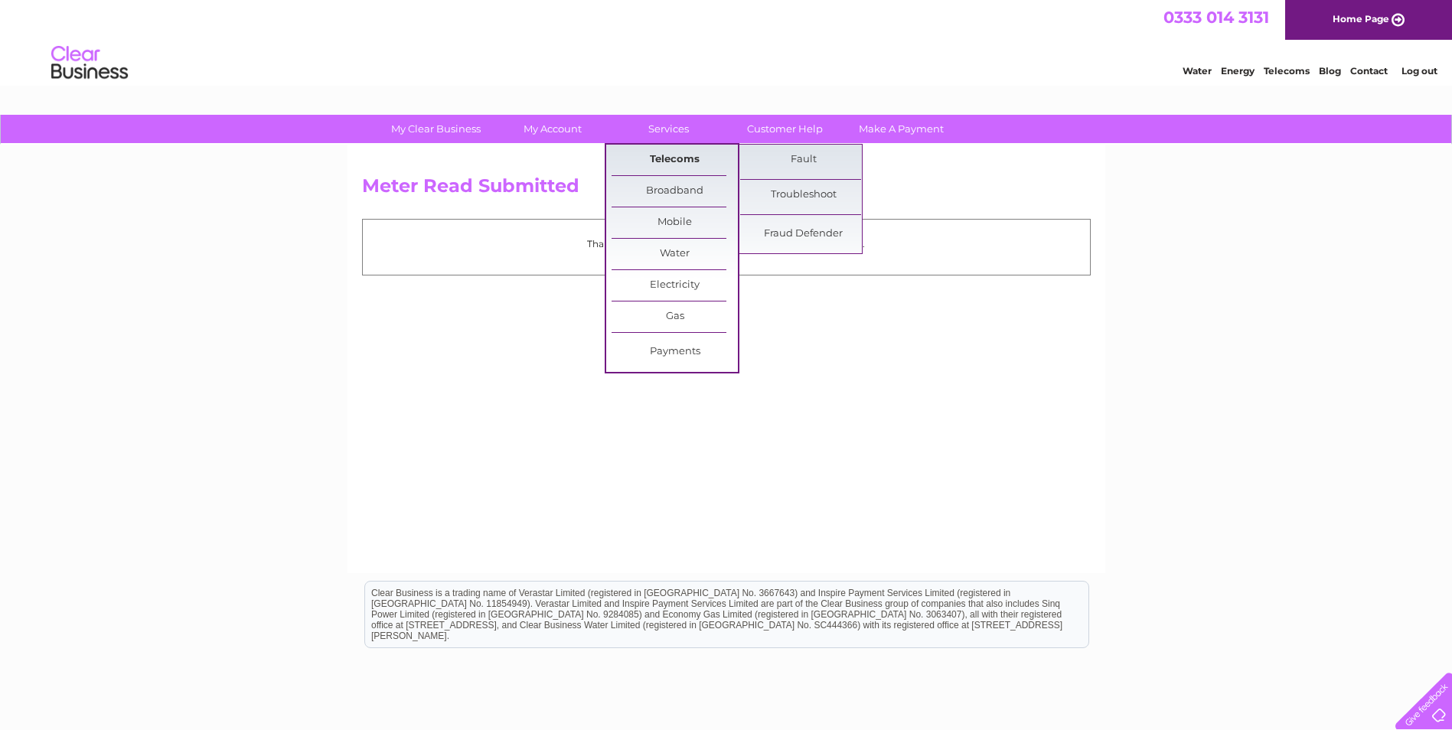
click at [694, 158] on link "Telecoms" at bounding box center [675, 160] width 126 height 31
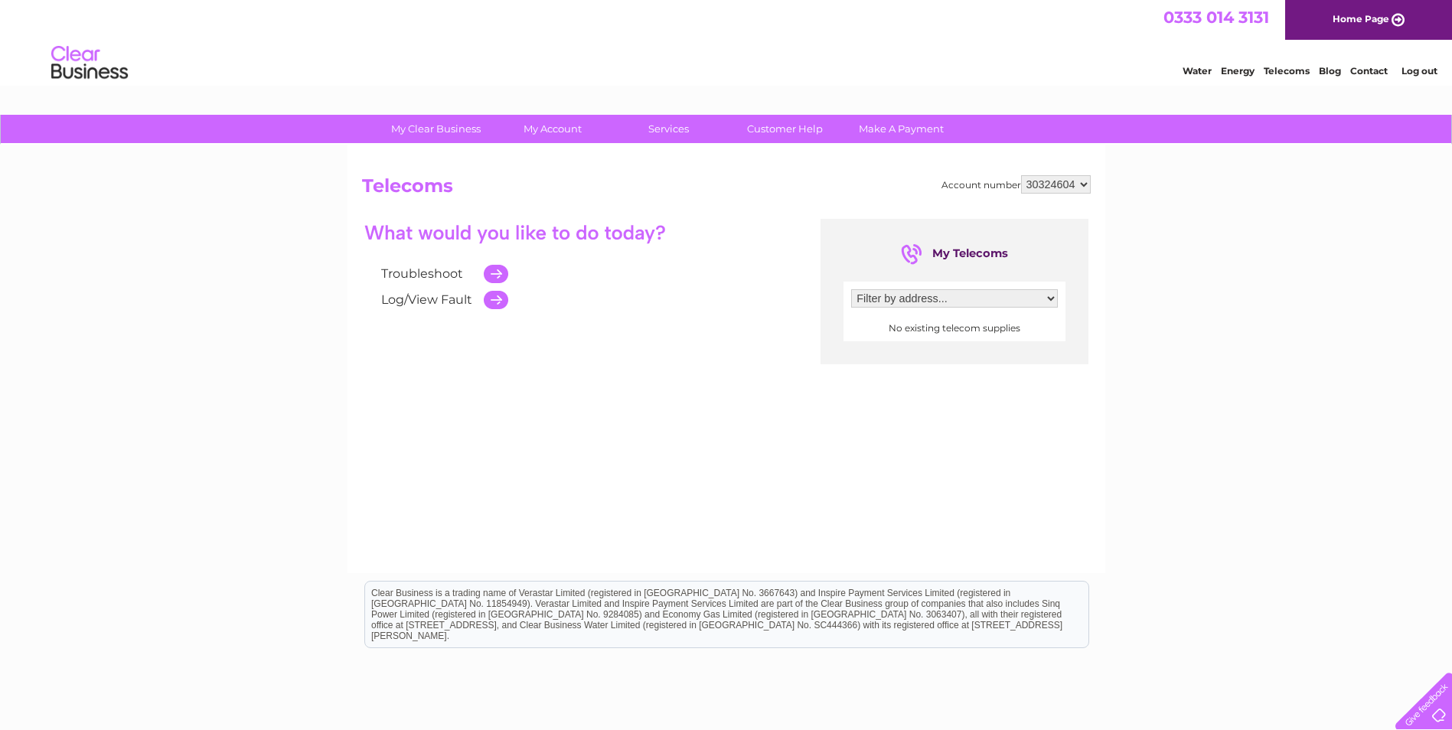
click at [980, 297] on select "Filter by address..." at bounding box center [954, 298] width 207 height 18
click at [1196, 339] on div "My Clear Business Login Details My Details My Preferences Link Account My Accou…" at bounding box center [726, 475] width 1452 height 720
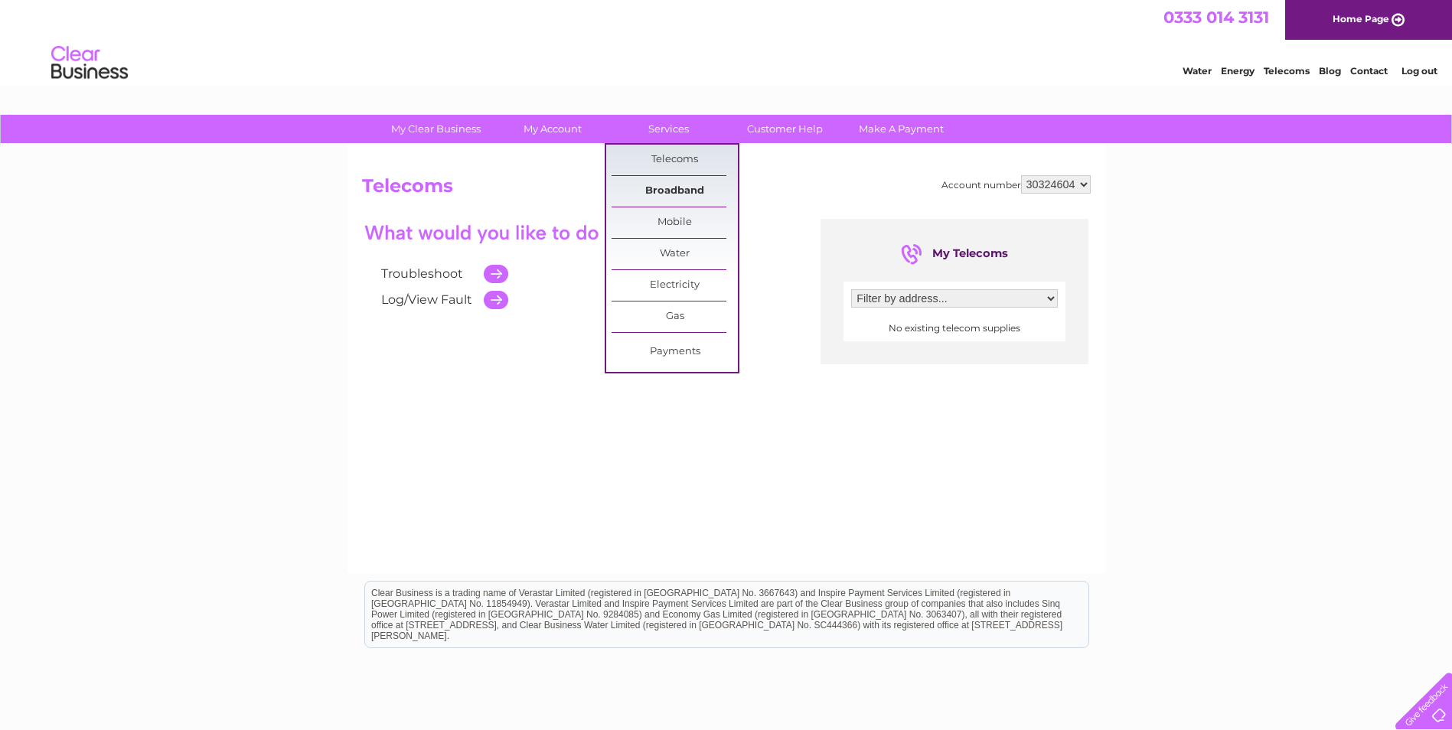
click at [693, 194] on link "Broadband" at bounding box center [675, 191] width 126 height 31
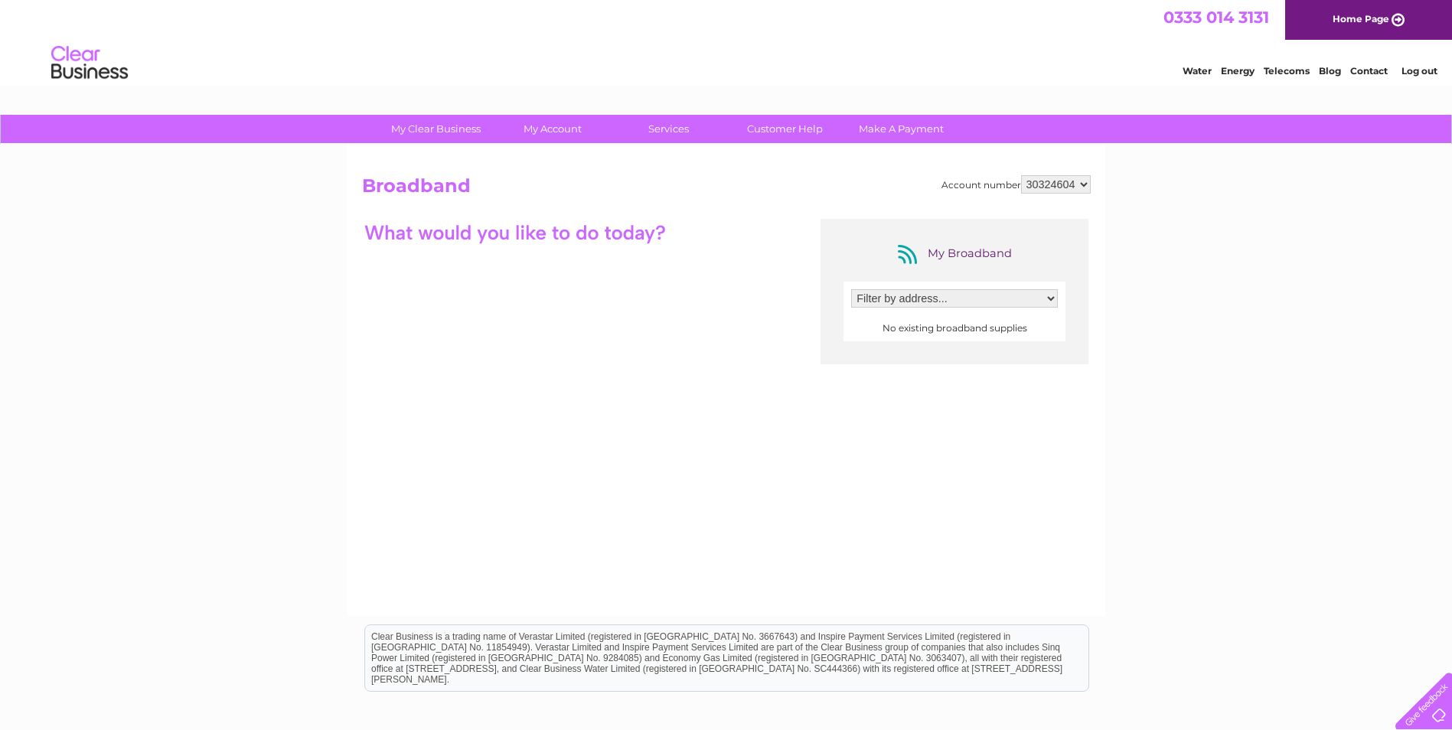
click at [973, 303] on select "Filter by address..." at bounding box center [954, 298] width 207 height 18
click at [851, 289] on select "Filter by address..." at bounding box center [954, 298] width 207 height 18
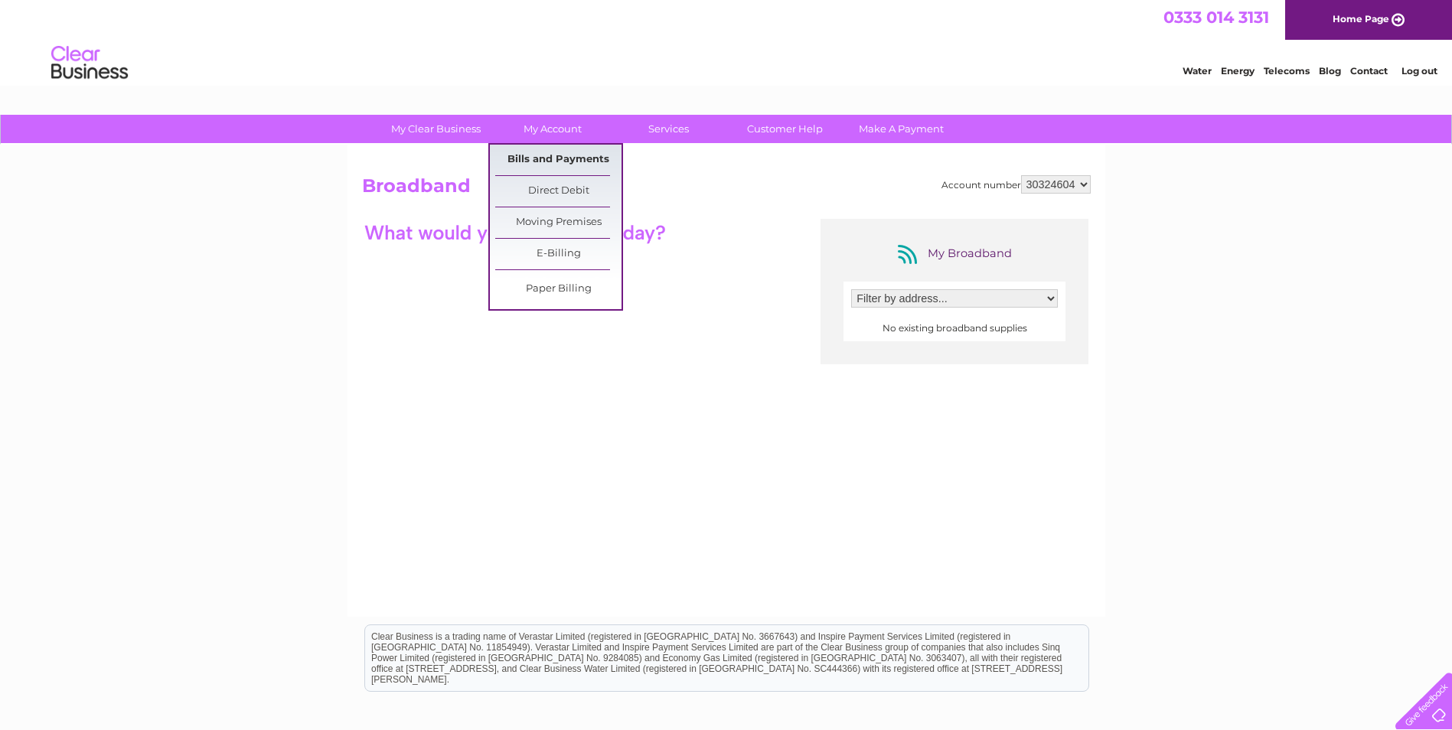
click at [557, 168] on link "Bills and Payments" at bounding box center [558, 160] width 126 height 31
click at [577, 159] on link "Bills and Payments" at bounding box center [558, 160] width 126 height 31
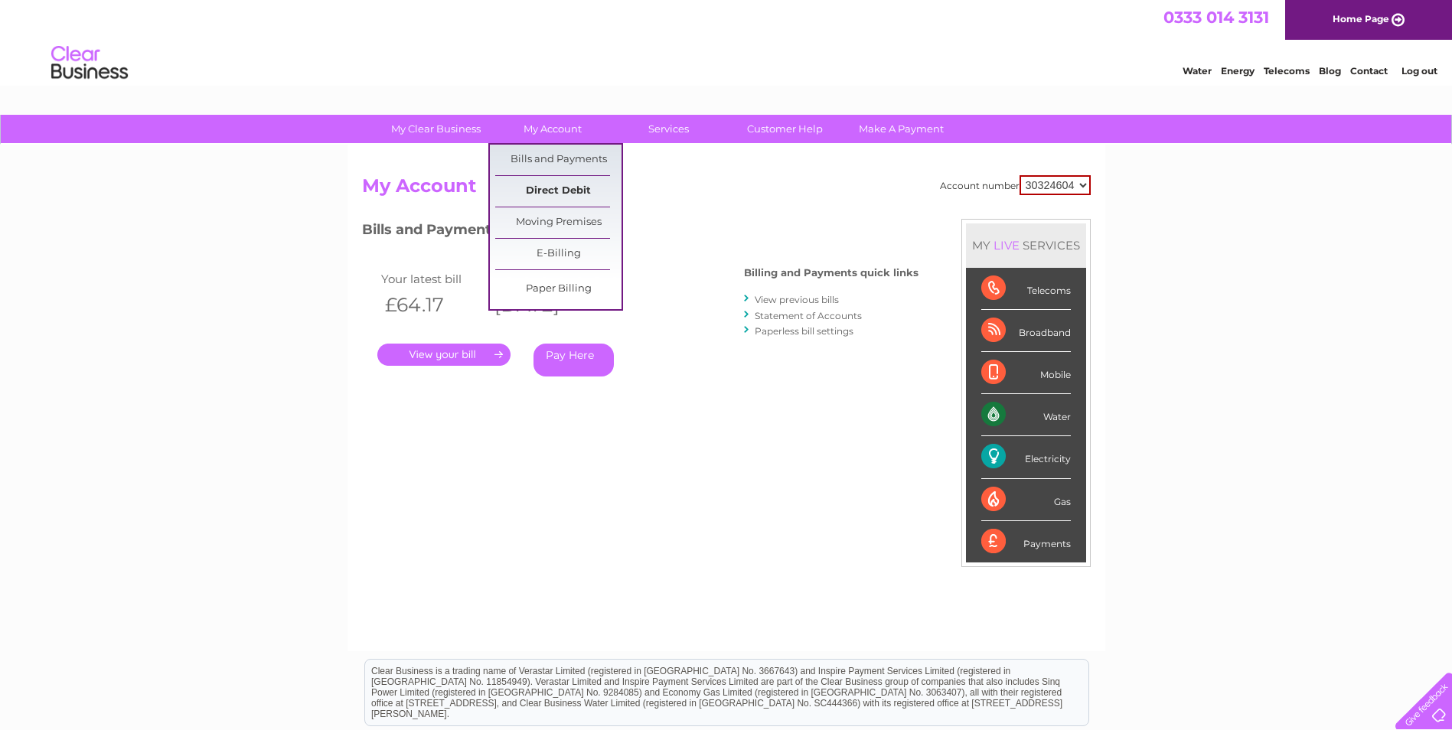
click at [570, 194] on link "Direct Debit" at bounding box center [558, 191] width 126 height 31
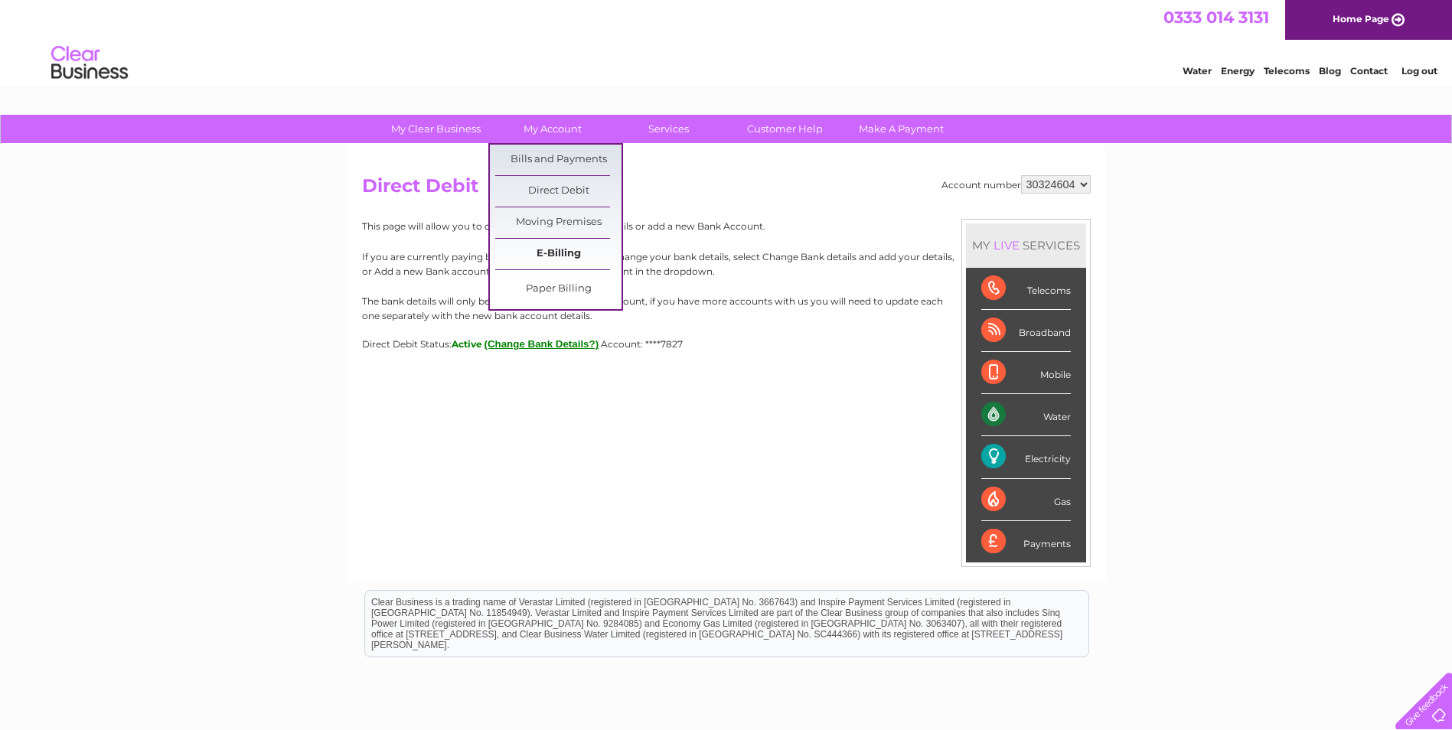
click at [557, 261] on link "E-Billing" at bounding box center [558, 254] width 126 height 31
click at [558, 158] on link "Bills and Payments" at bounding box center [558, 160] width 126 height 31
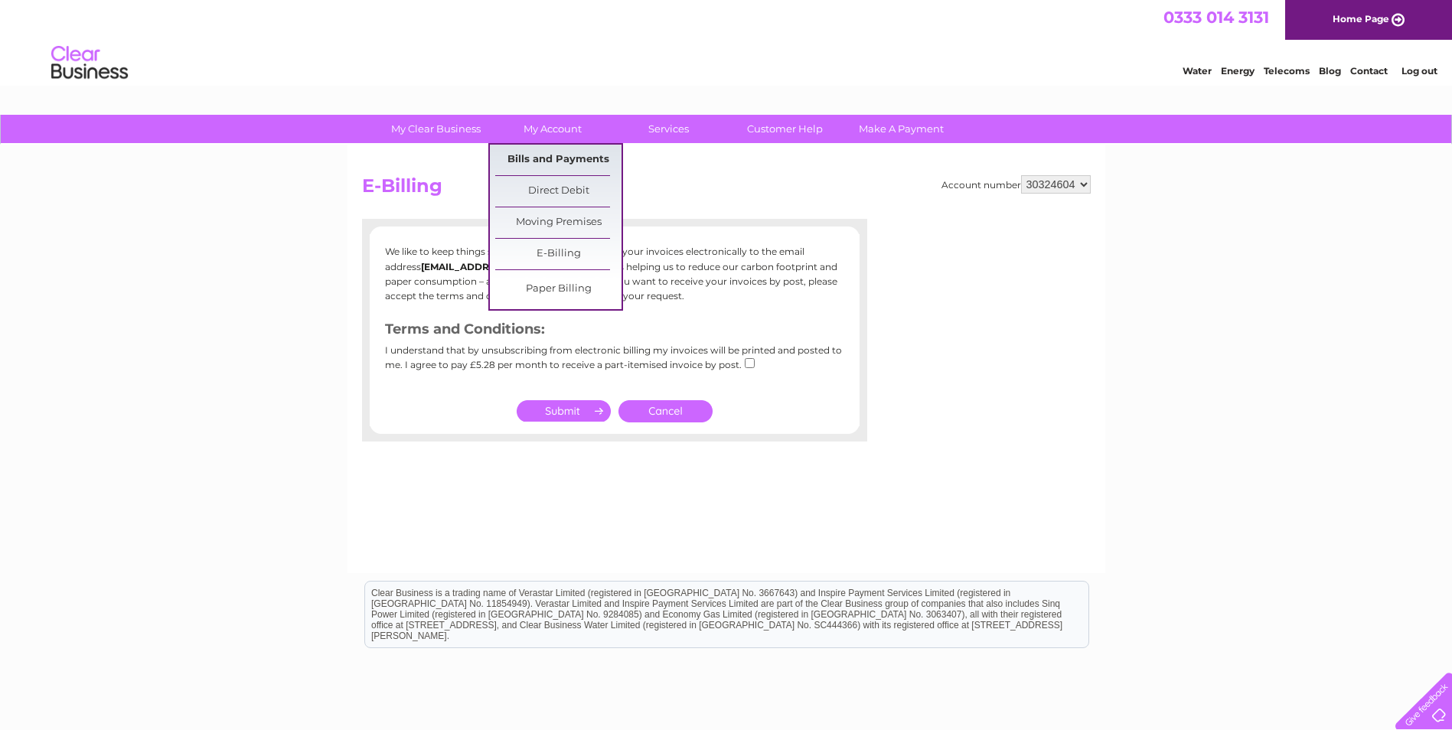
click at [558, 161] on link "Bills and Payments" at bounding box center [558, 160] width 126 height 31
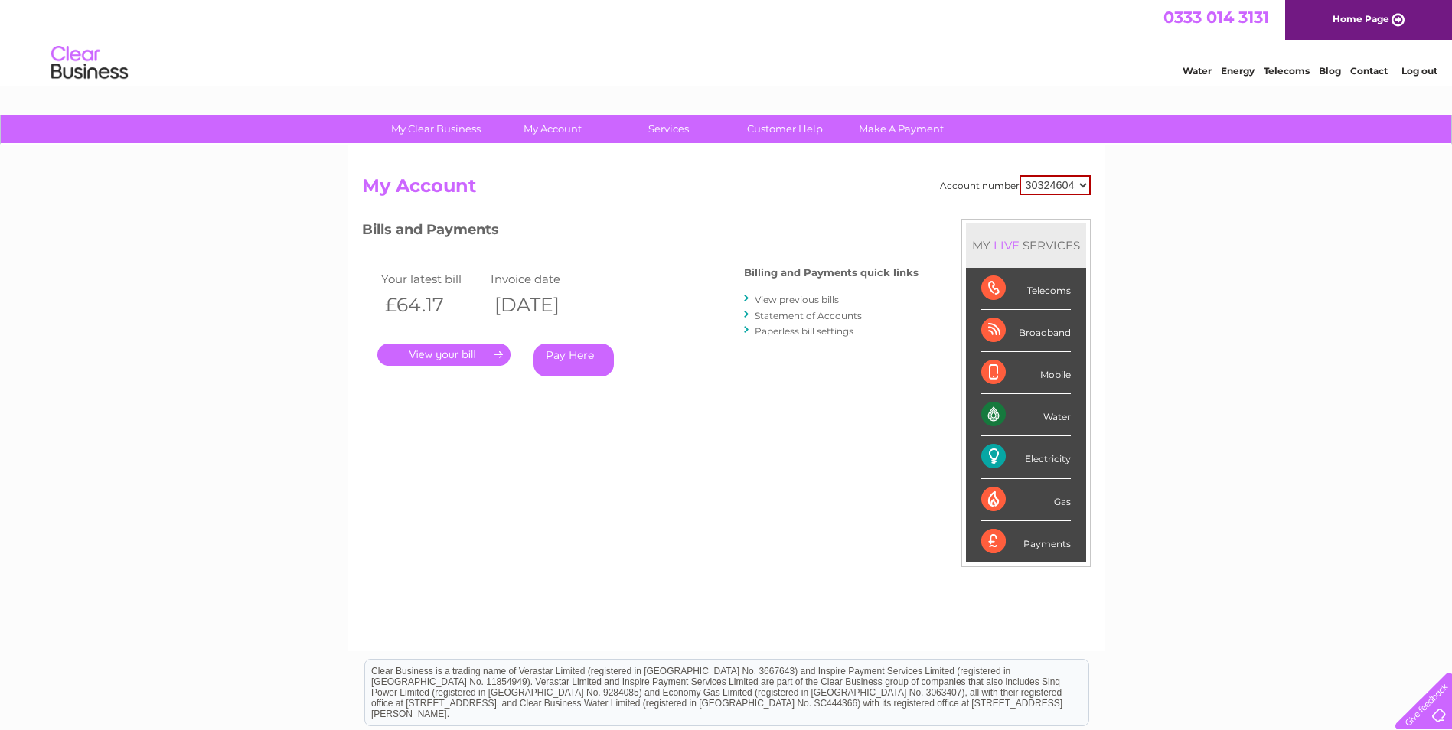
click at [433, 355] on link "." at bounding box center [443, 355] width 133 height 22
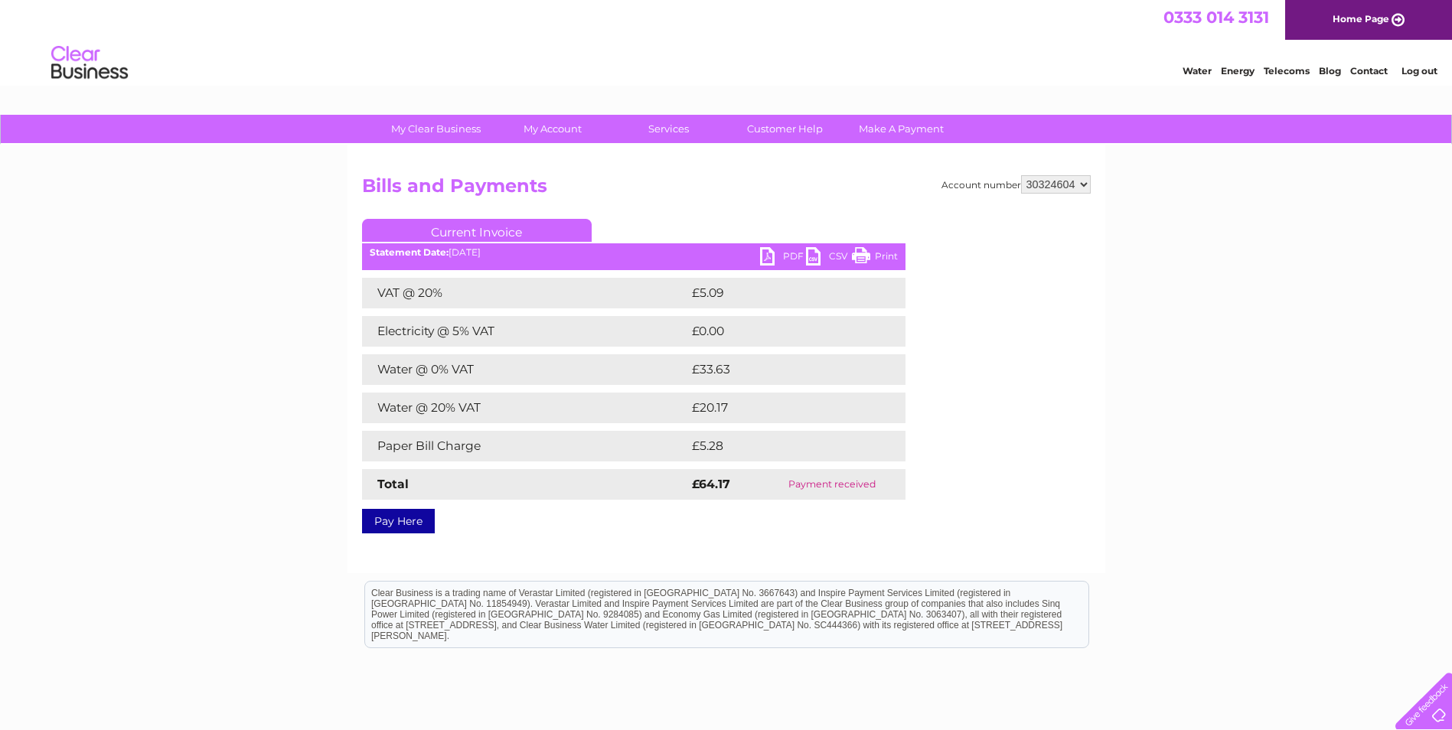
click at [450, 230] on link "Current Invoice" at bounding box center [477, 230] width 230 height 23
click at [399, 521] on link "Pay Here" at bounding box center [398, 521] width 73 height 25
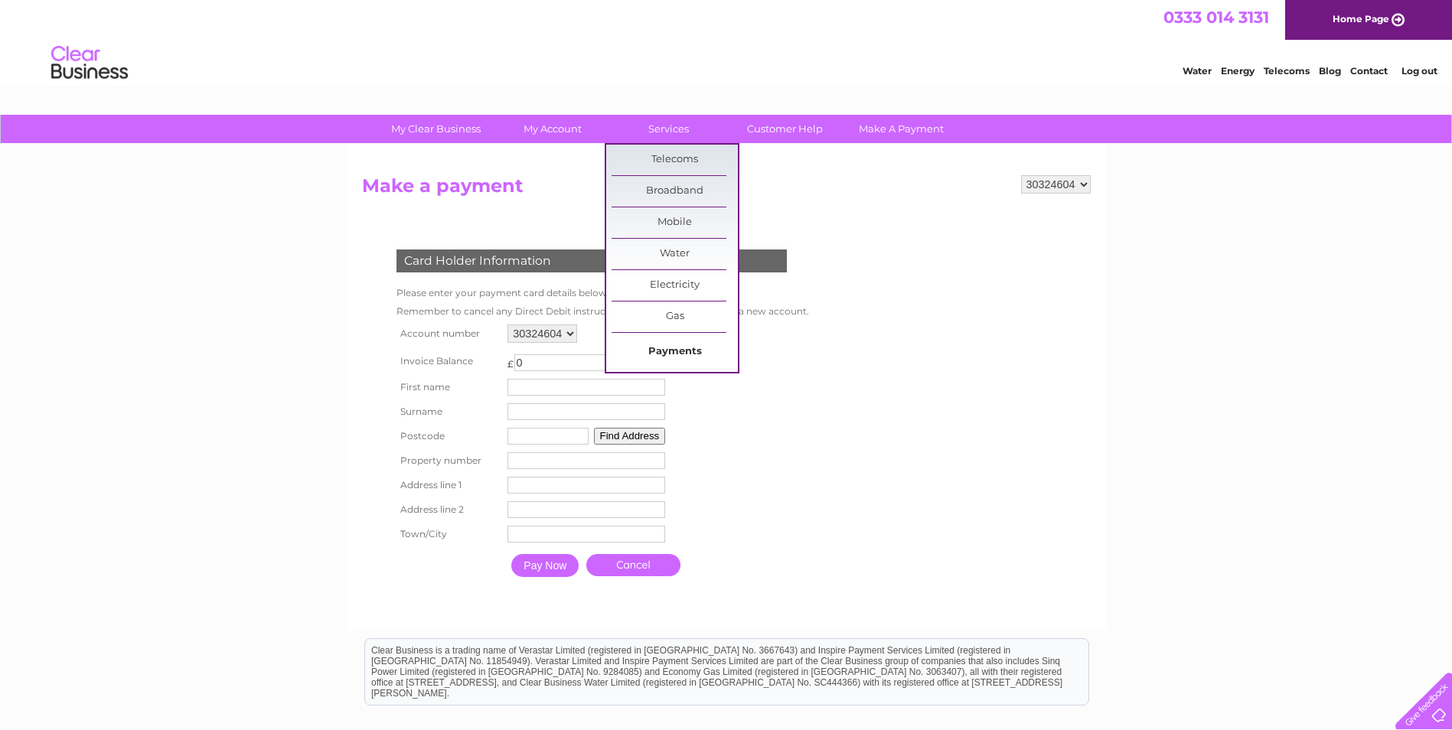
click at [689, 351] on link "Payments" at bounding box center [675, 352] width 126 height 31
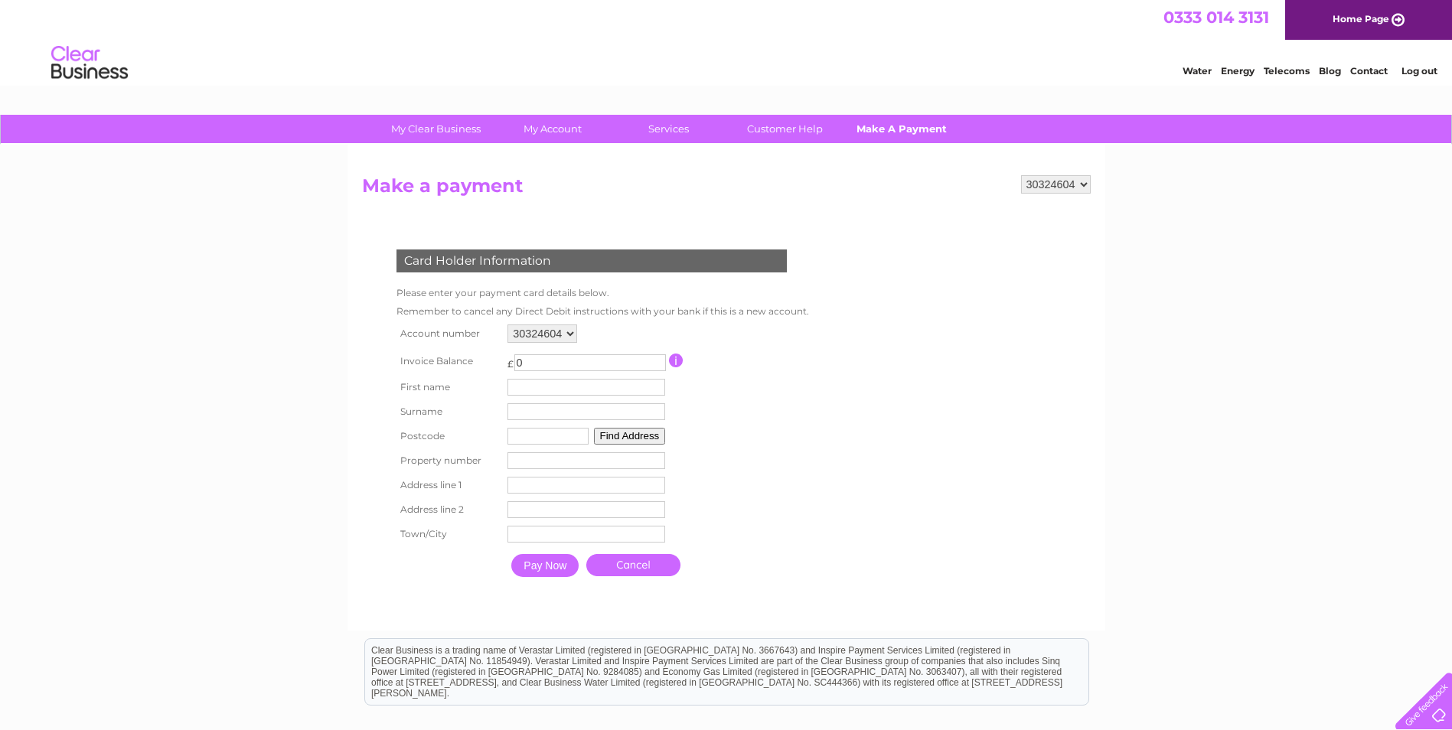
click at [890, 120] on link "Make A Payment" at bounding box center [901, 129] width 126 height 28
click at [554, 328] on select "30324604" at bounding box center [543, 334] width 70 height 18
click at [118, 262] on div "My Clear Business Login Details My Details My Preferences Link Account My Accou…" at bounding box center [726, 504] width 1452 height 778
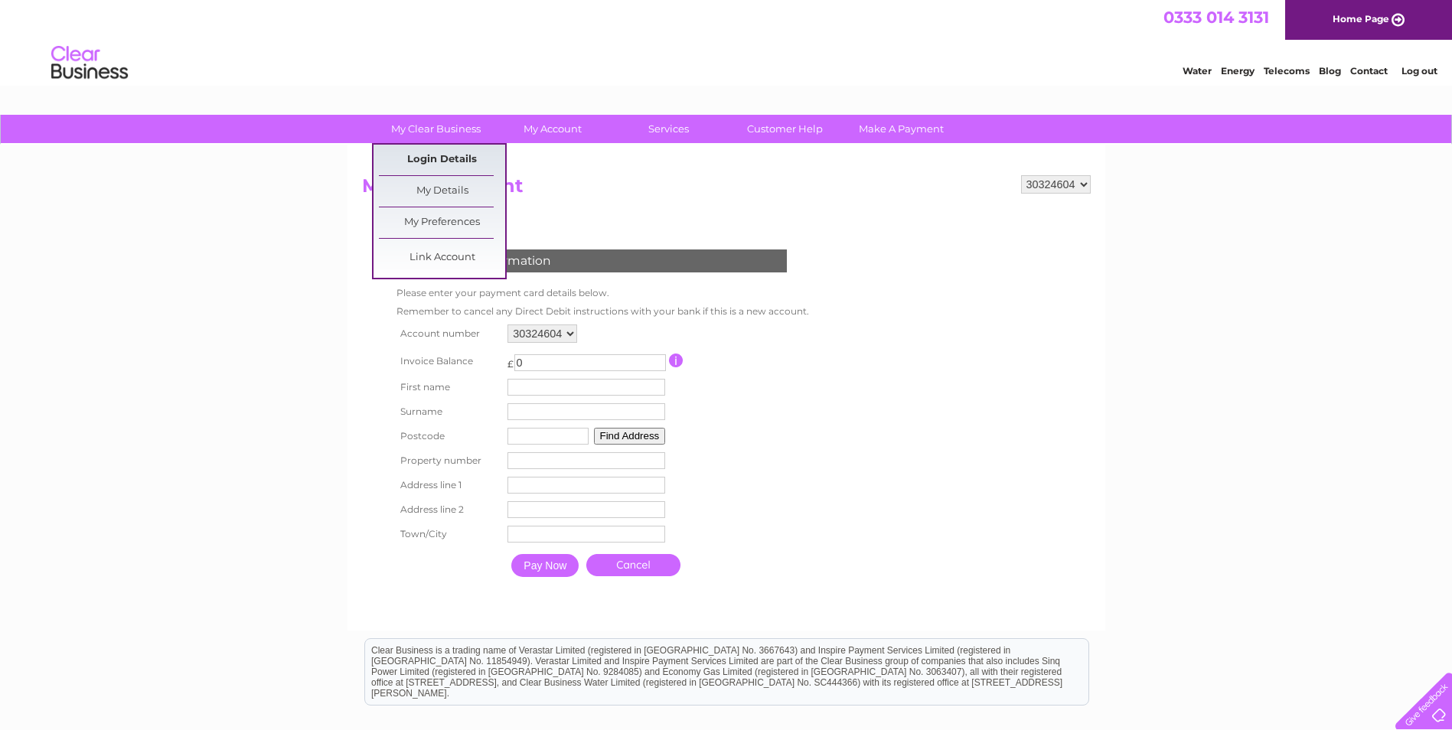
click at [439, 163] on link "Login Details" at bounding box center [442, 160] width 126 height 31
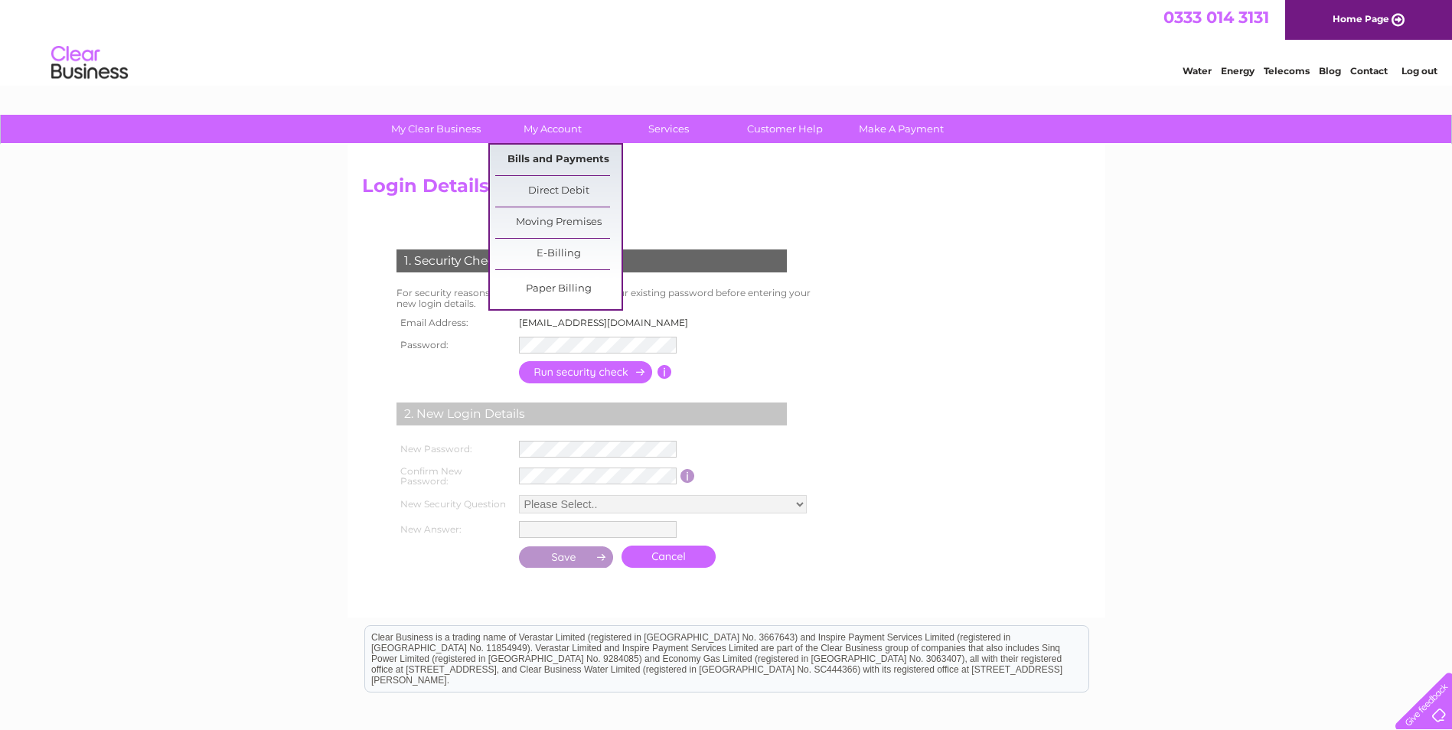
click at [569, 154] on link "Bills and Payments" at bounding box center [558, 160] width 126 height 31
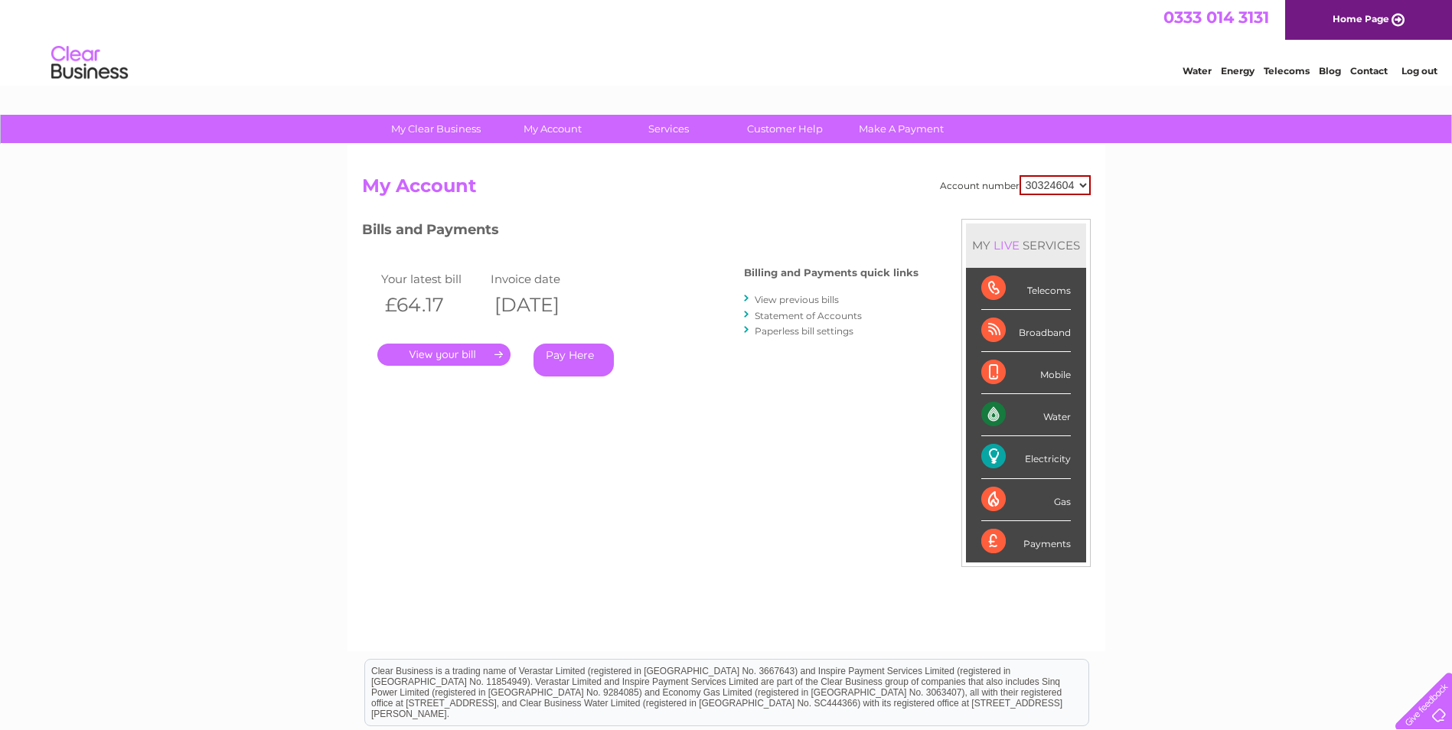
click at [839, 316] on link "Statement of Accounts" at bounding box center [808, 315] width 107 height 11
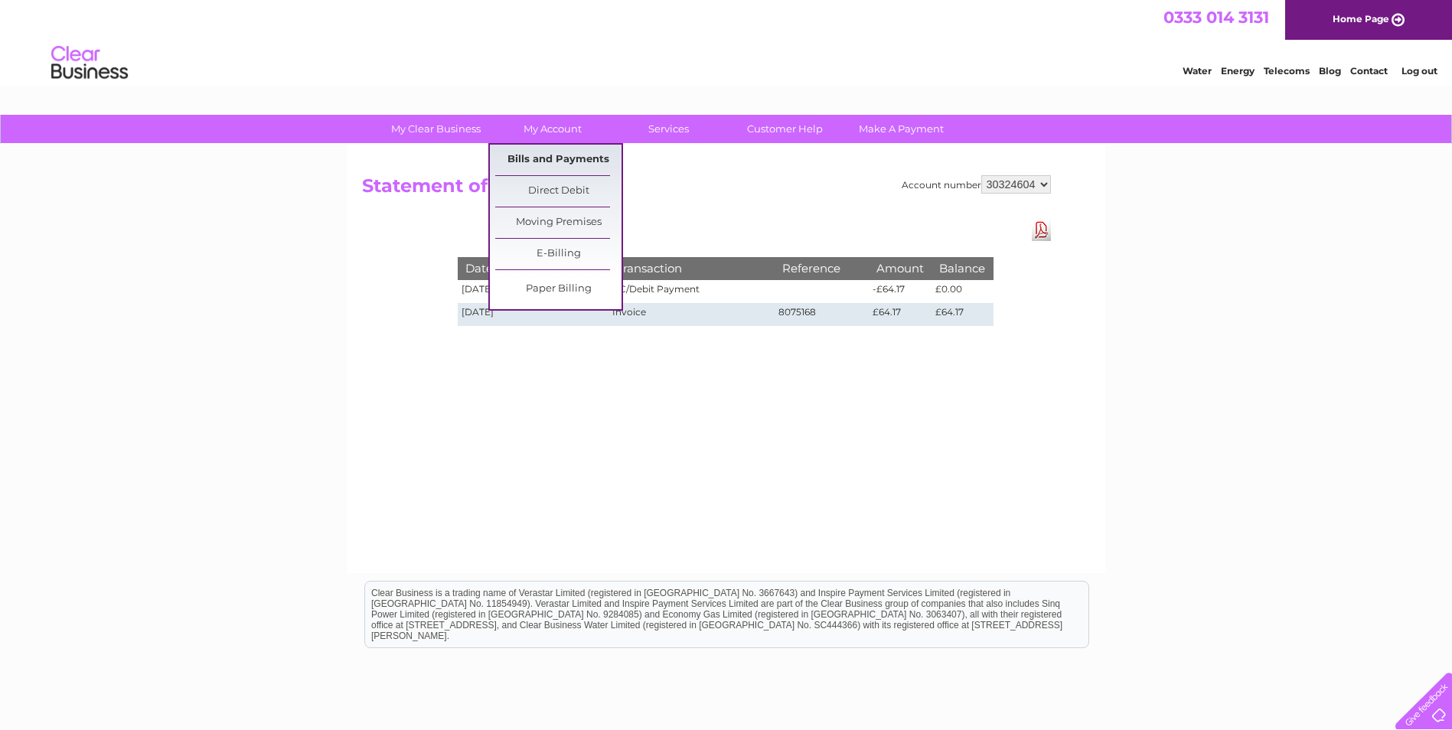
click at [570, 160] on link "Bills and Payments" at bounding box center [558, 160] width 126 height 31
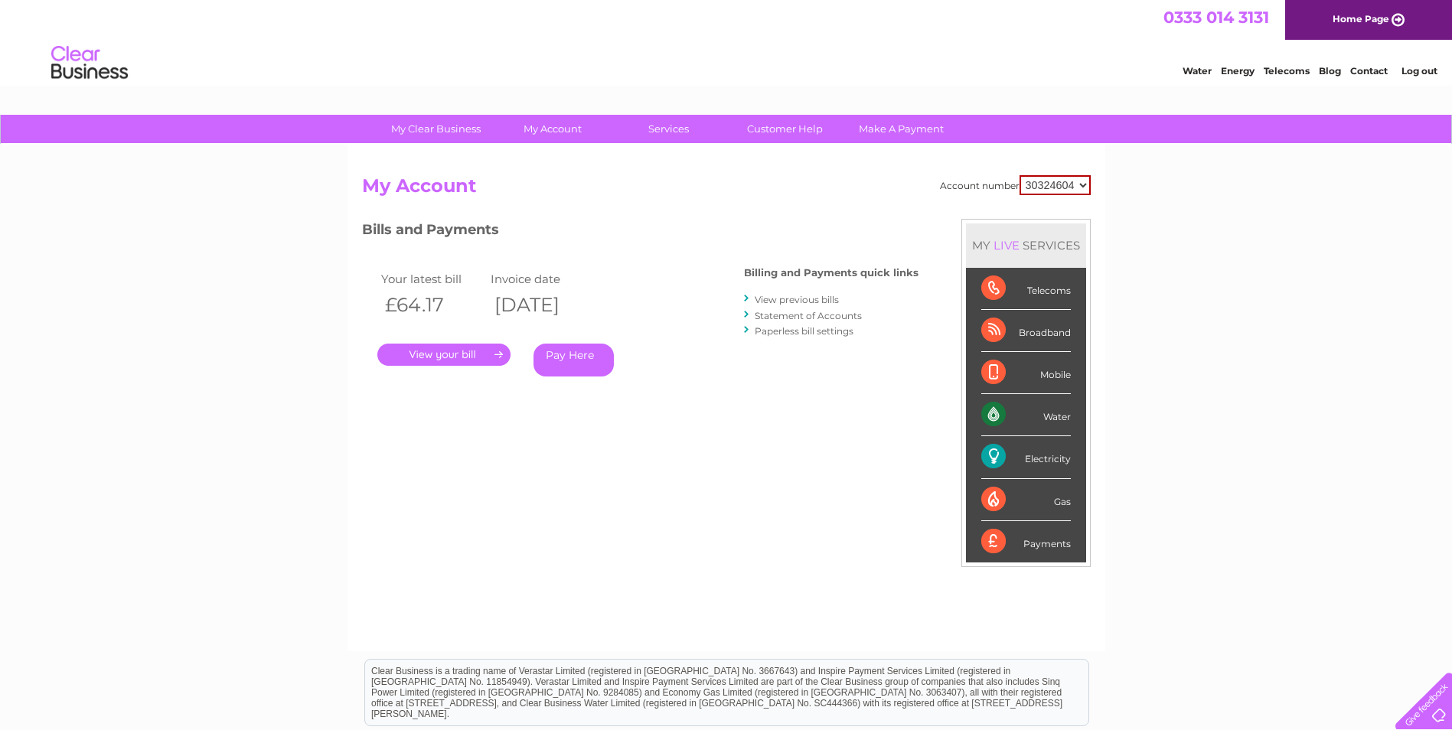
drag, startPoint x: 1416, startPoint y: 2, endPoint x: 831, endPoint y: 66, distance: 588.5
click at [821, 66] on div "Water Energy Telecoms Blog Contact Log out" at bounding box center [726, 65] width 1452 height 50
